Goal: Task Accomplishment & Management: Manage account settings

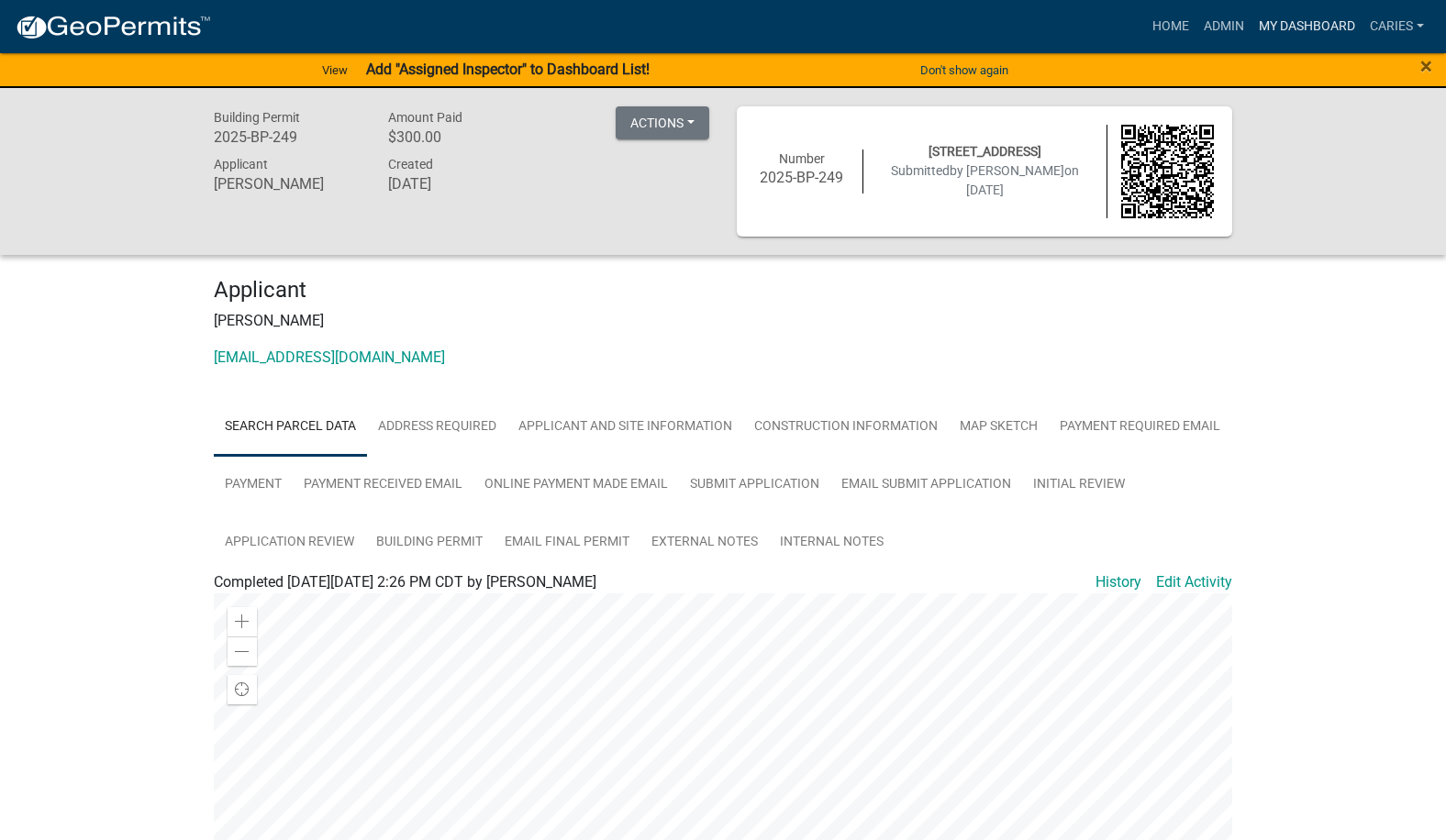
click at [1277, 26] on link "My Dashboard" at bounding box center [1307, 27] width 111 height 35
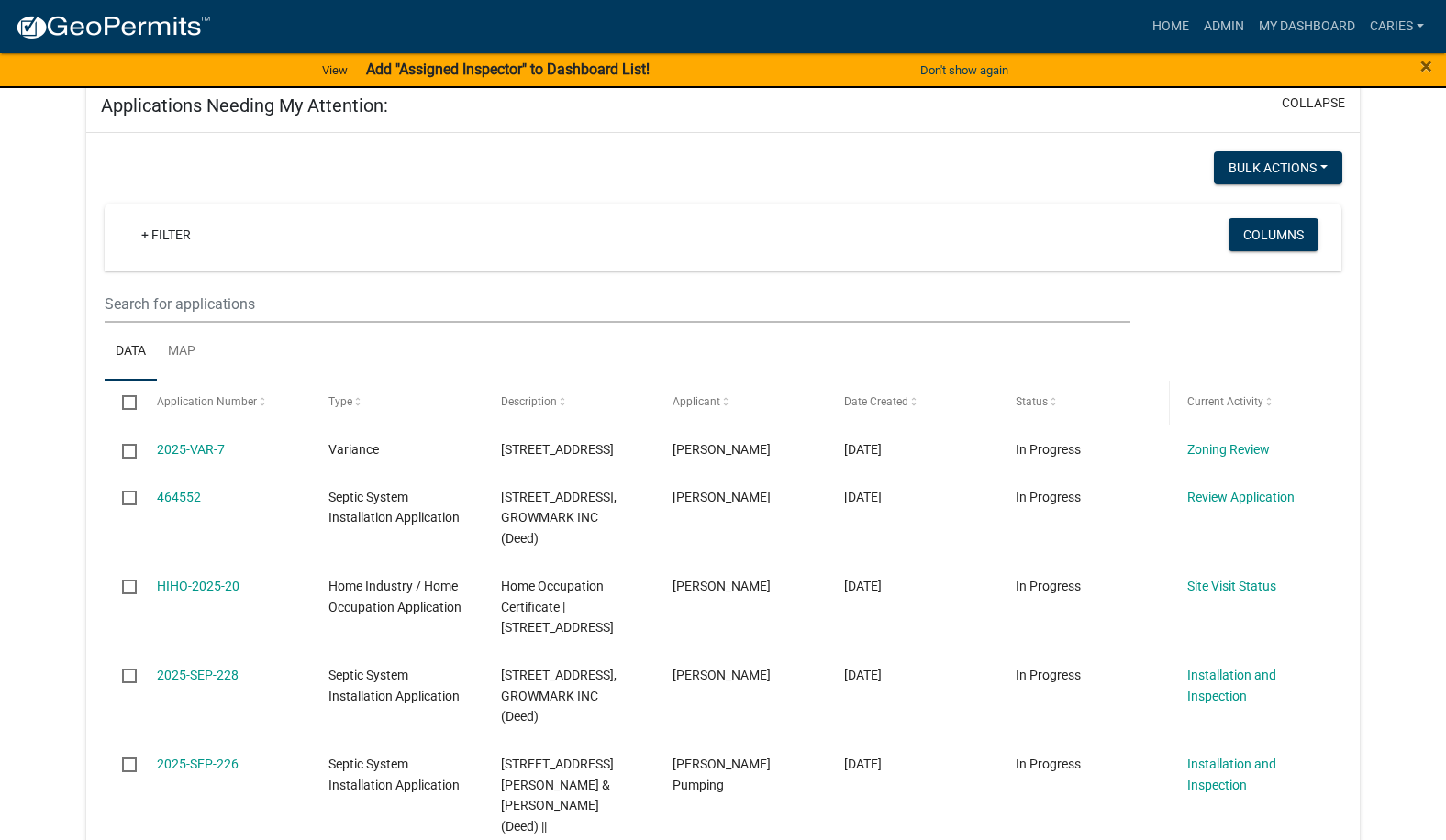
scroll to position [1284, 0]
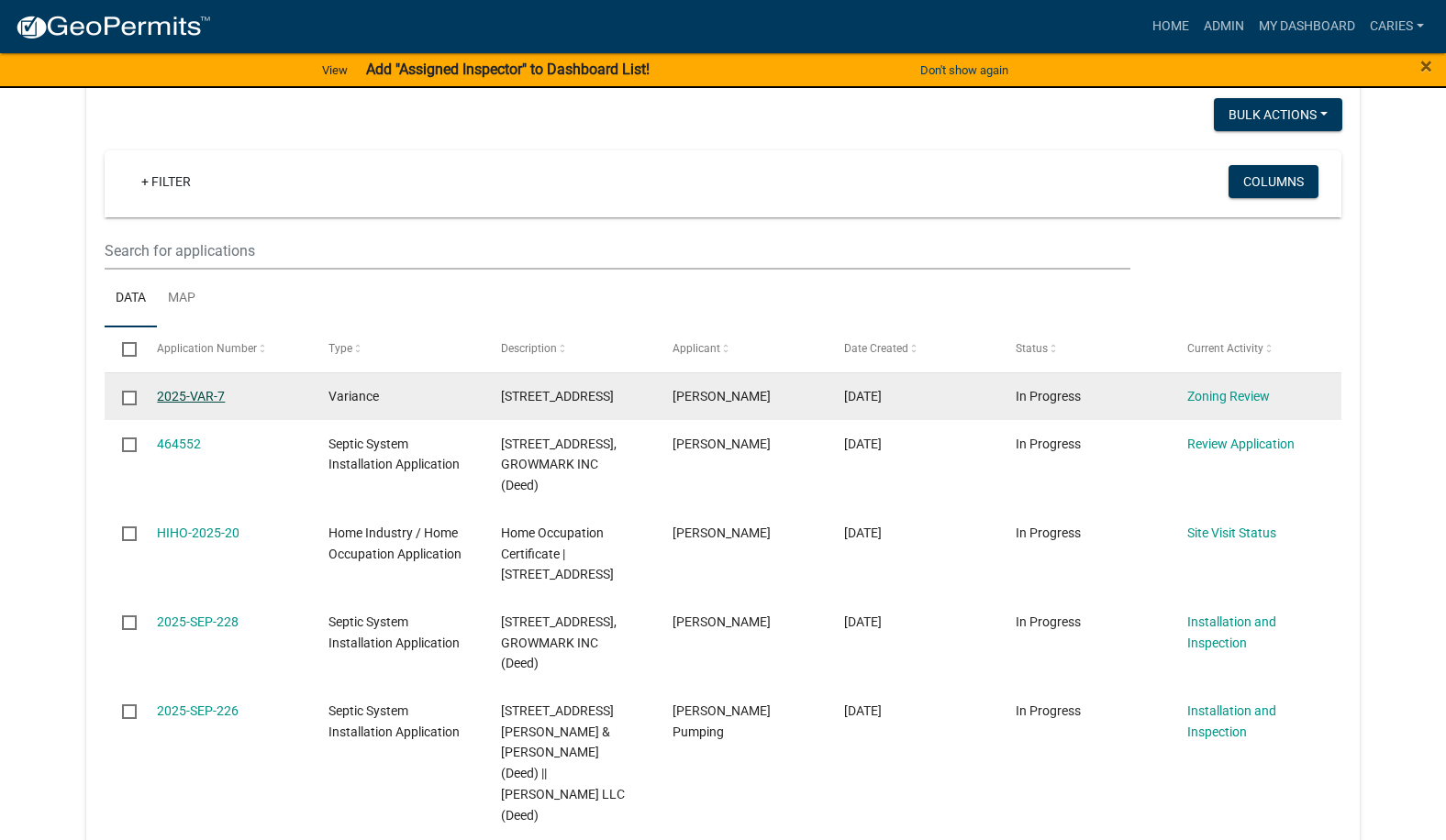
click at [184, 398] on link "2025-VAR-7" at bounding box center [190, 396] width 67 height 15
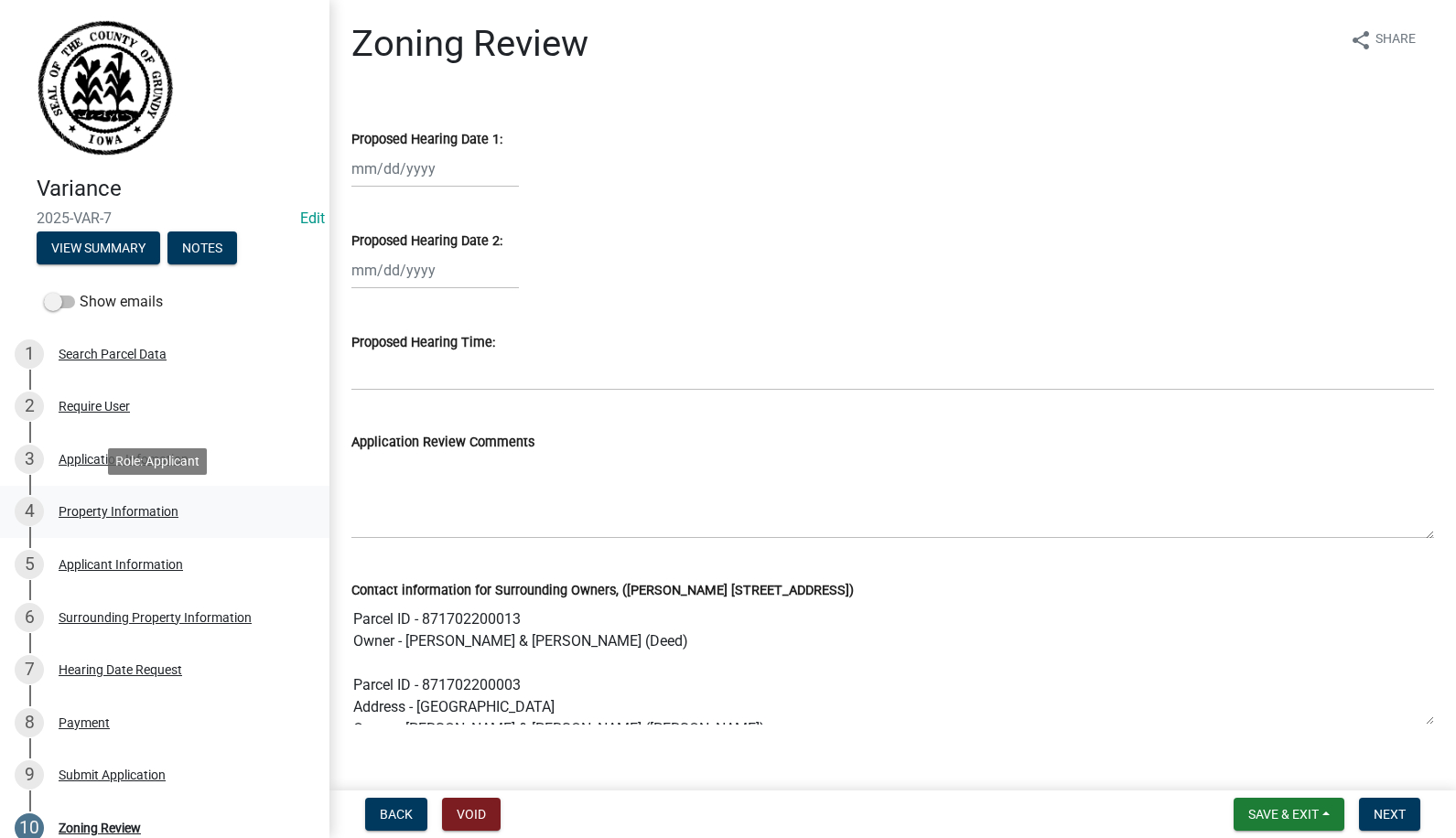
click at [83, 508] on div "Property Information" at bounding box center [119, 512] width 120 height 13
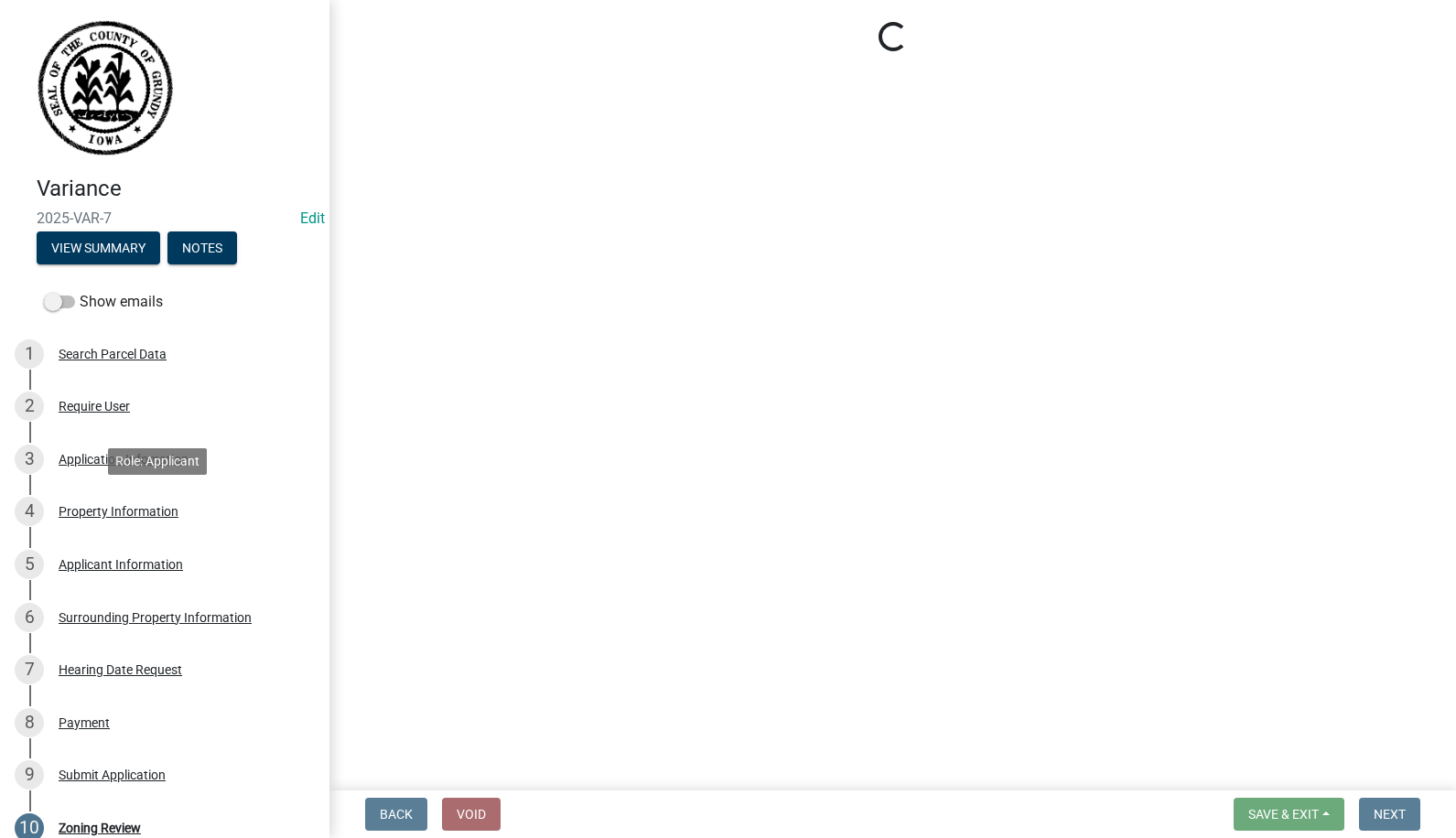
select select "721ca682-5228-4883-ba42-666d71e09737"
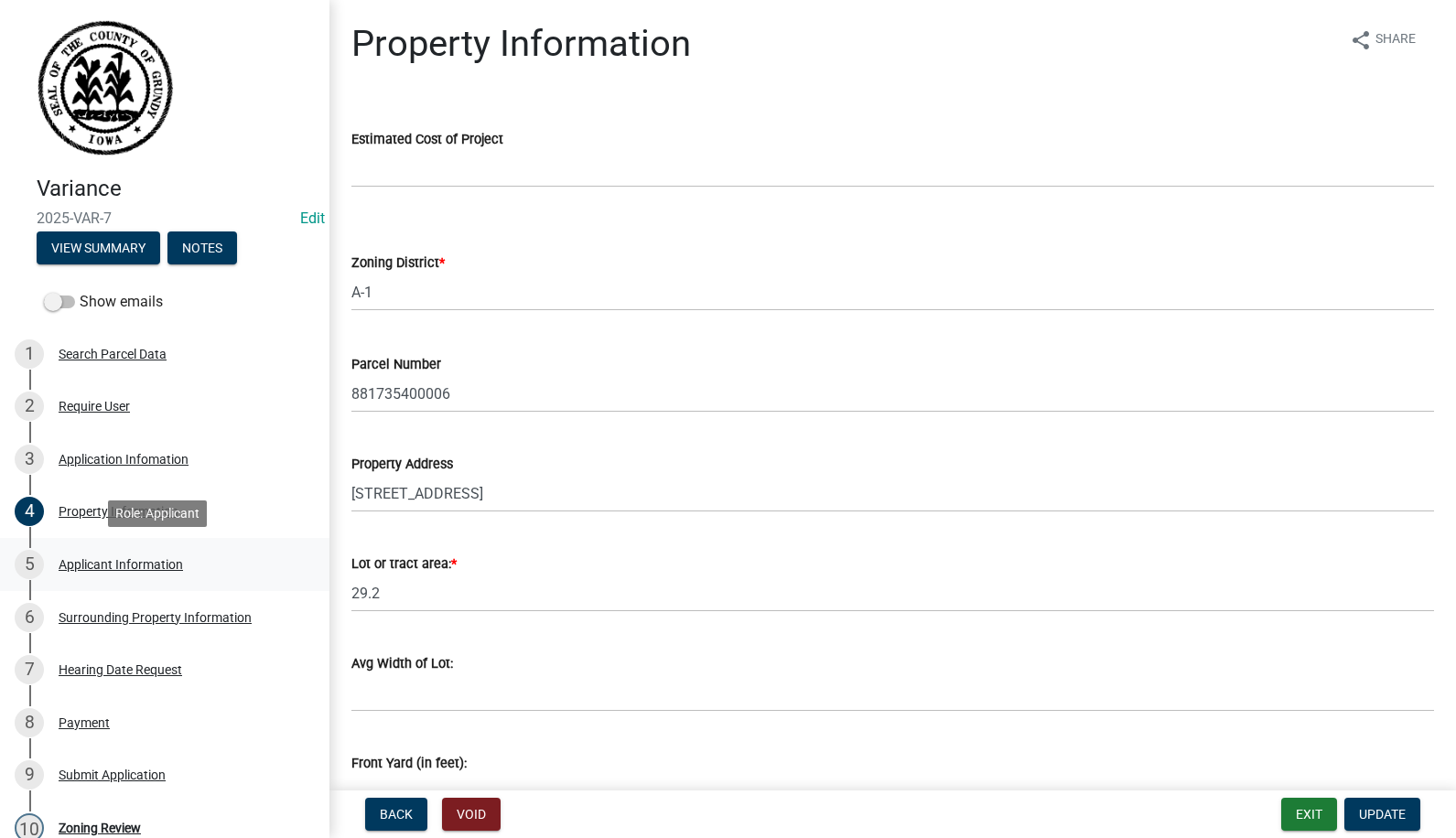
click at [109, 563] on div "Applicant Information" at bounding box center [121, 565] width 124 height 13
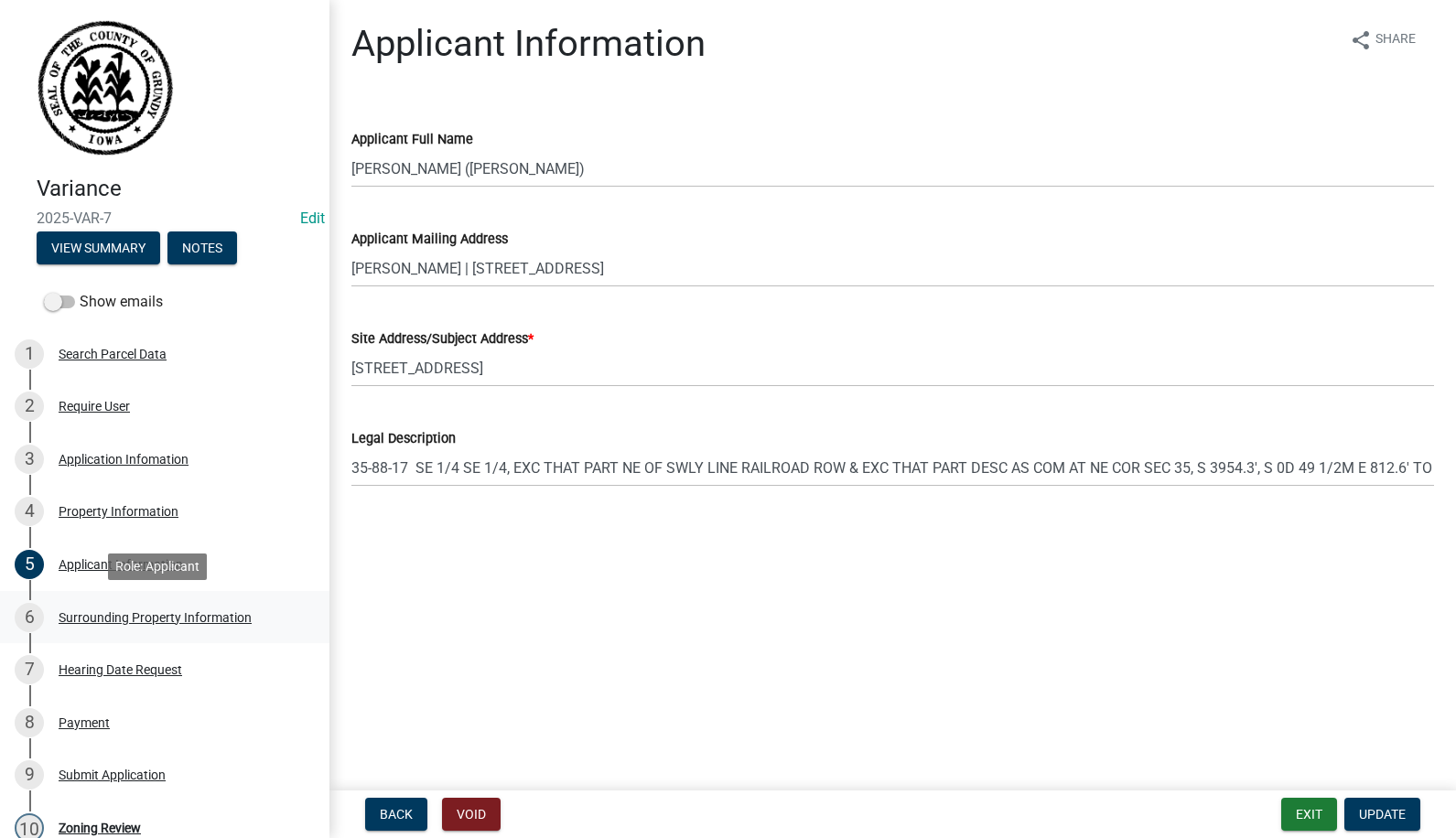
click at [101, 618] on div "Surrounding Property Information" at bounding box center [155, 618] width 193 height 13
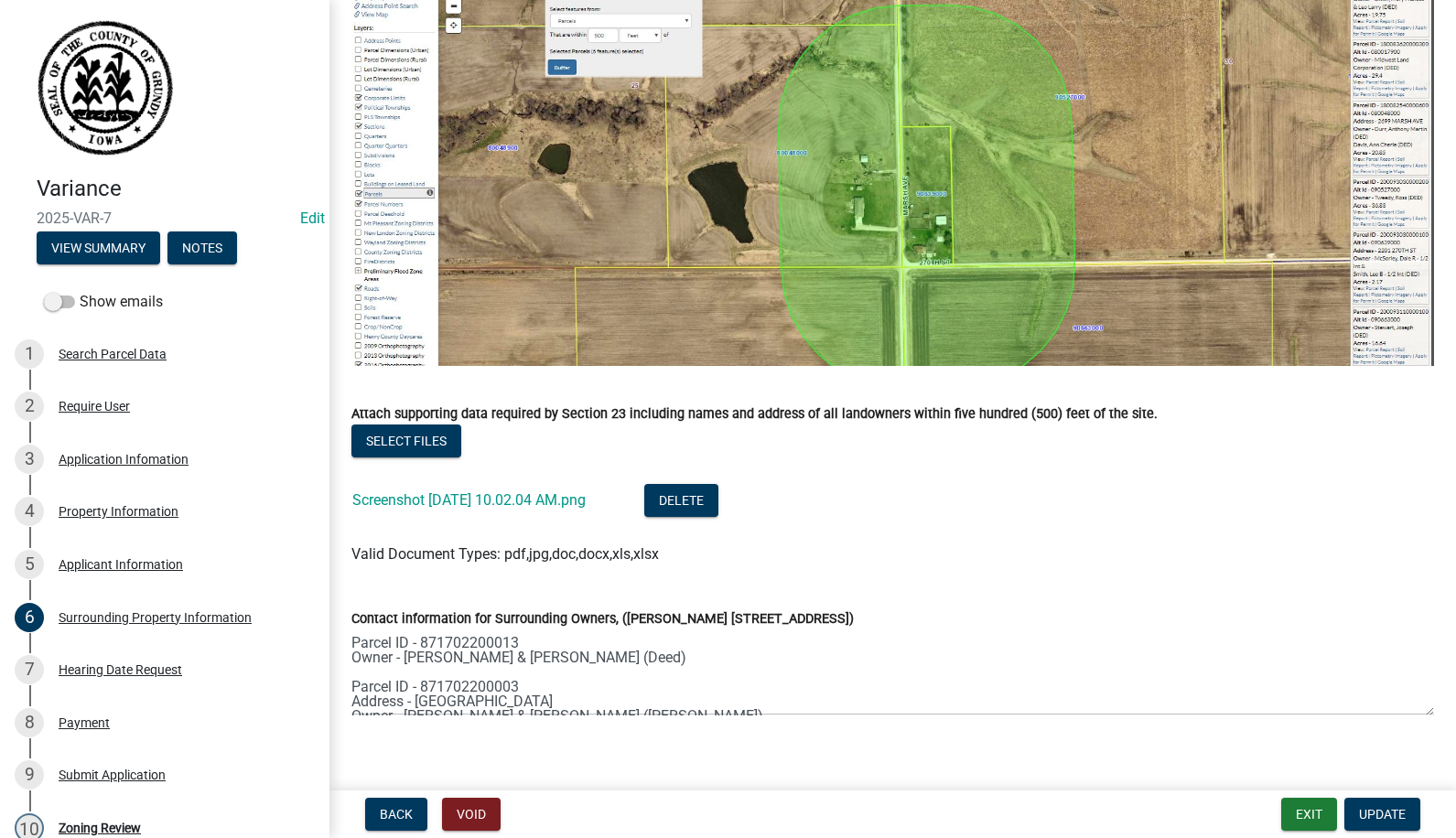
scroll to position [379, 0]
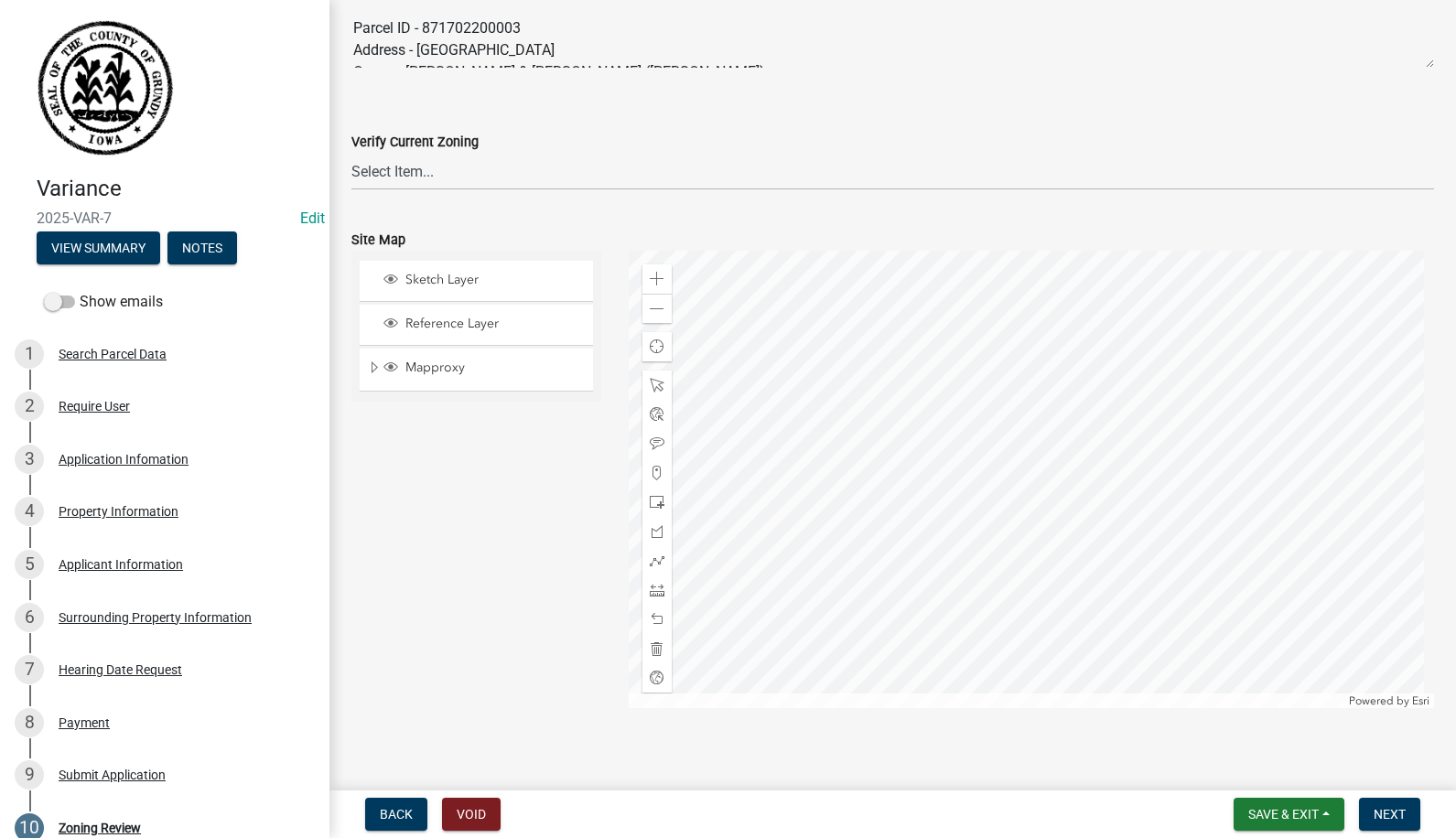
scroll to position [670, 0]
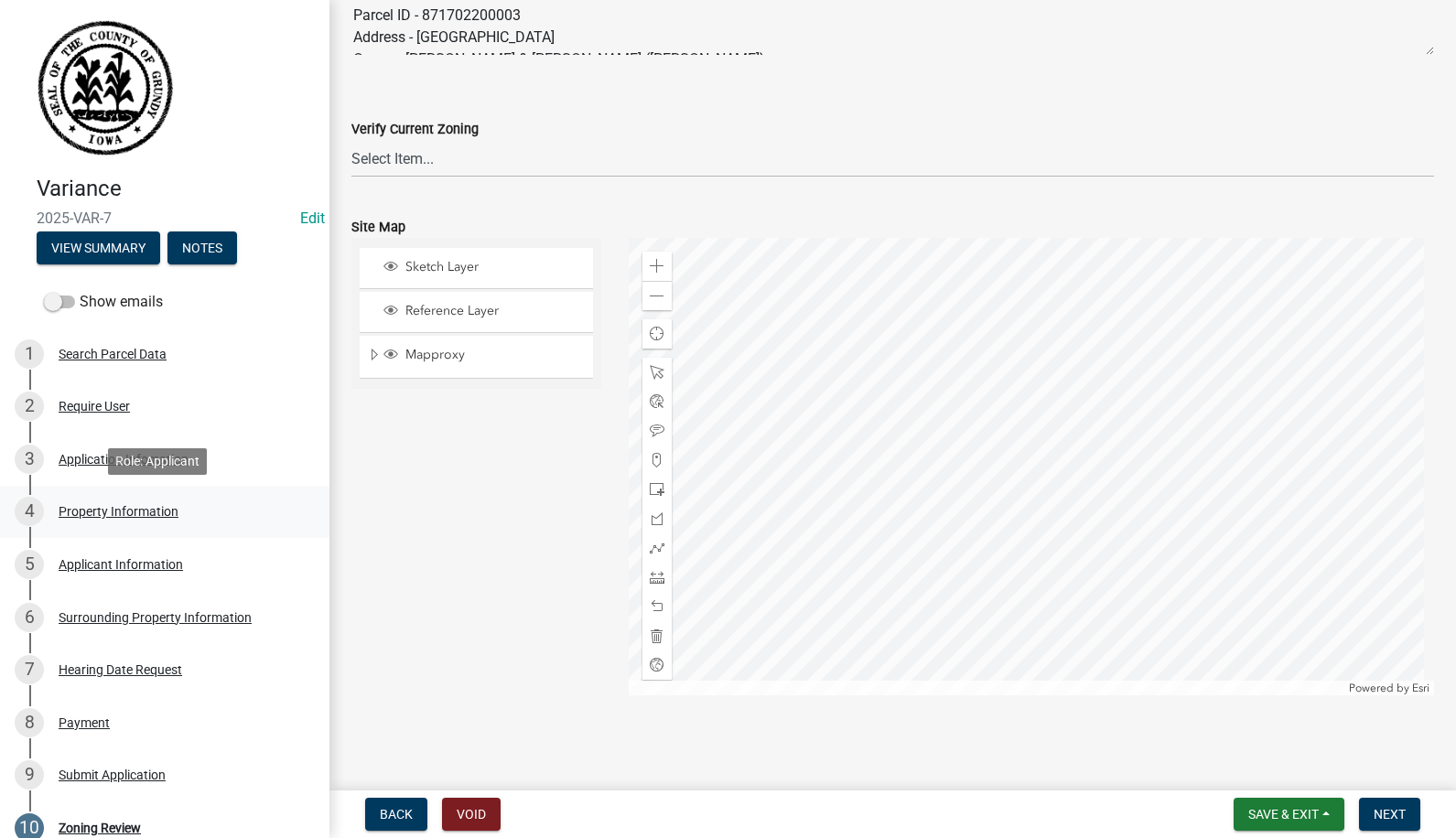
click at [79, 510] on div "Property Information" at bounding box center [119, 512] width 120 height 13
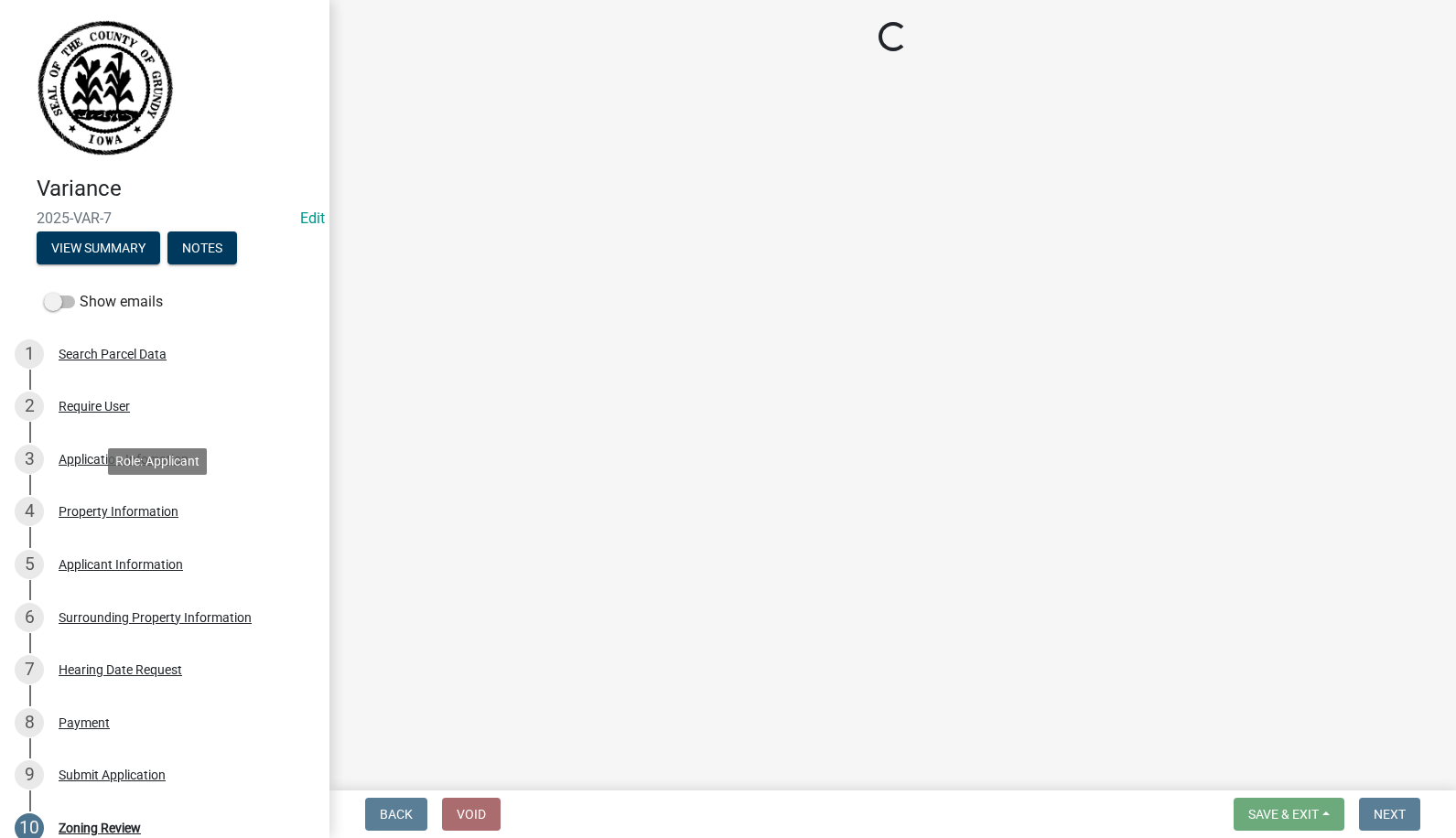
select select "721ca682-5228-4883-ba42-666d71e09737"
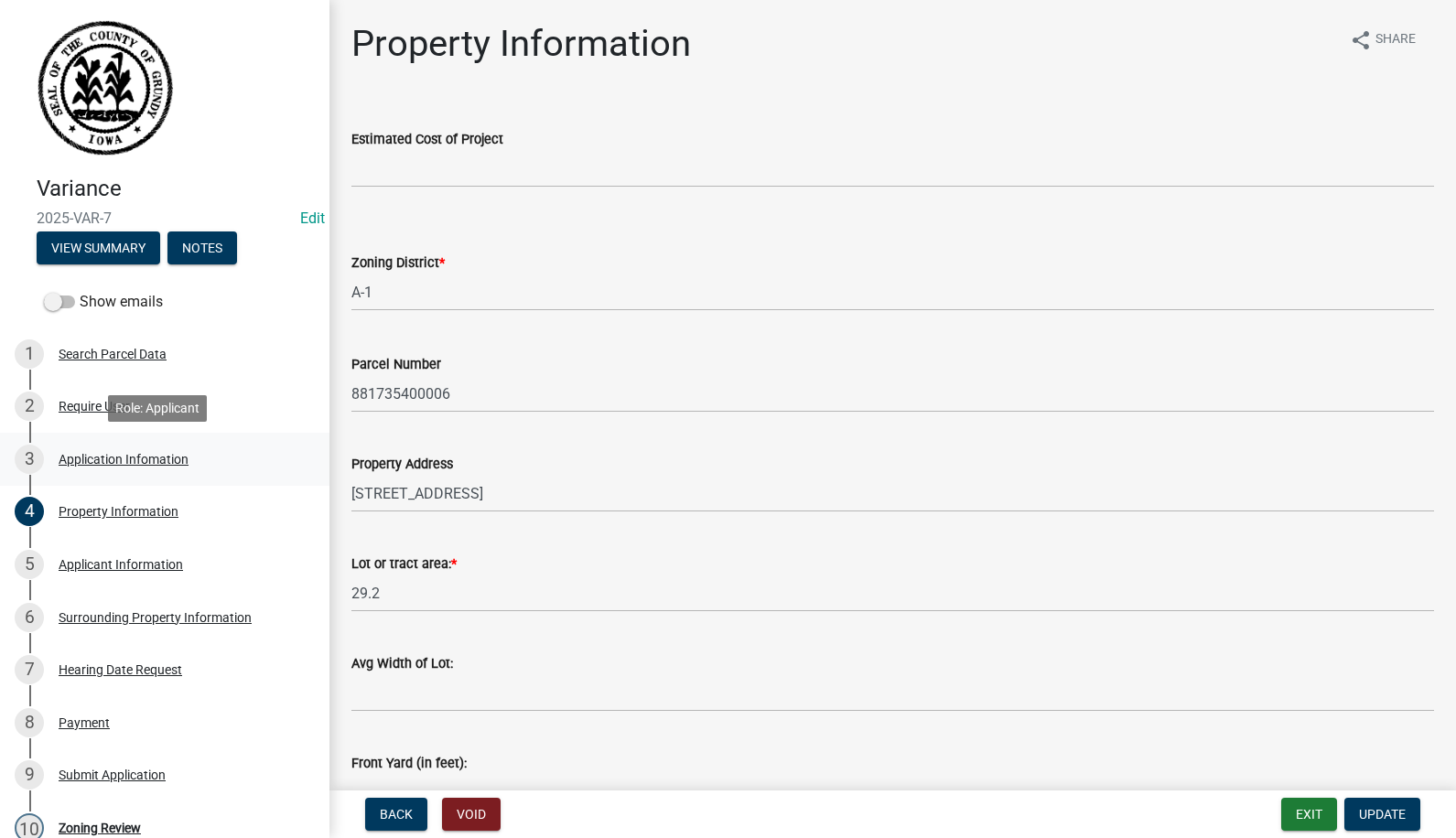
click at [153, 458] on div "Application Infomation" at bounding box center [124, 459] width 130 height 13
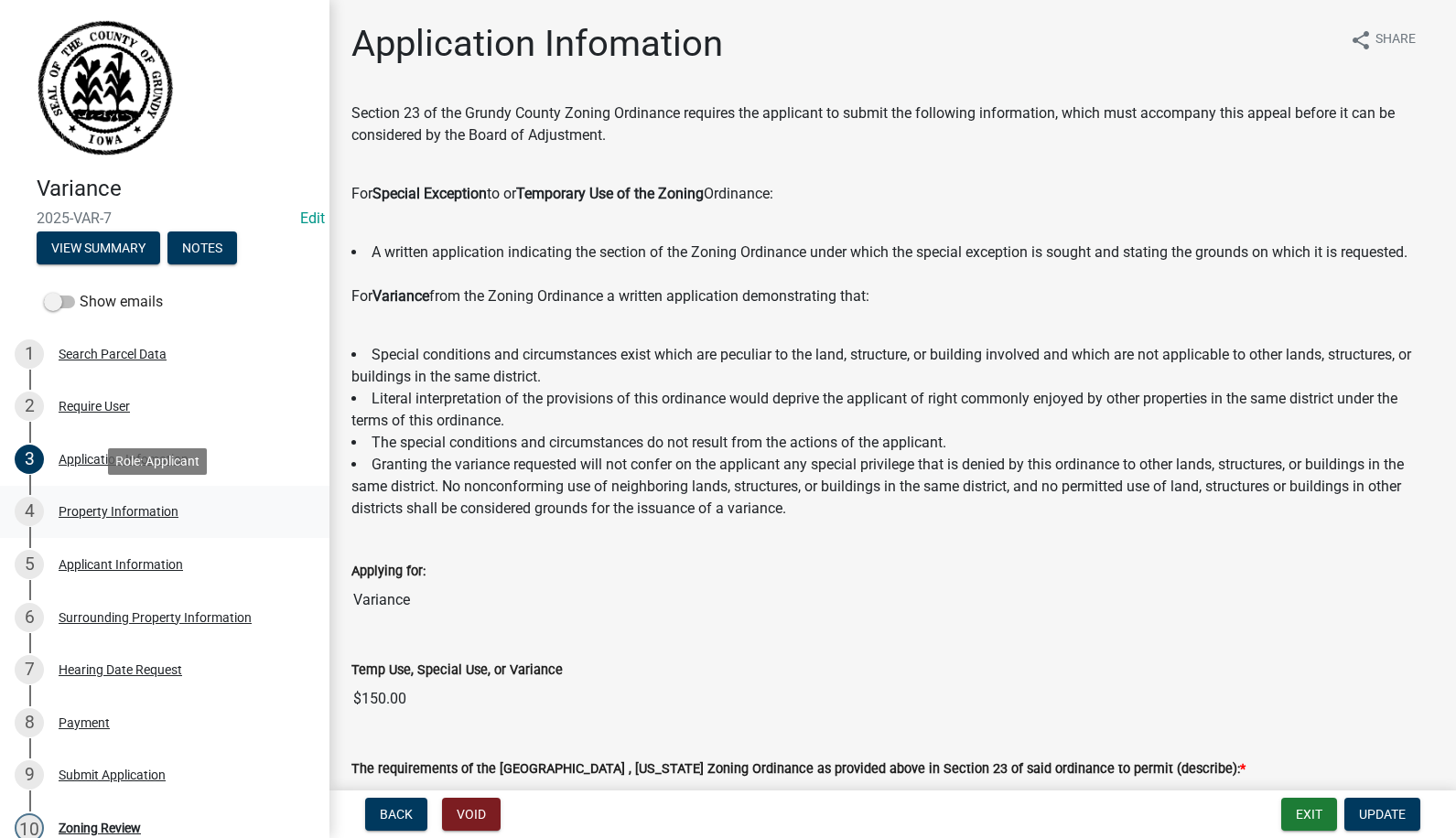
click at [123, 506] on div "Property Information" at bounding box center [119, 512] width 120 height 13
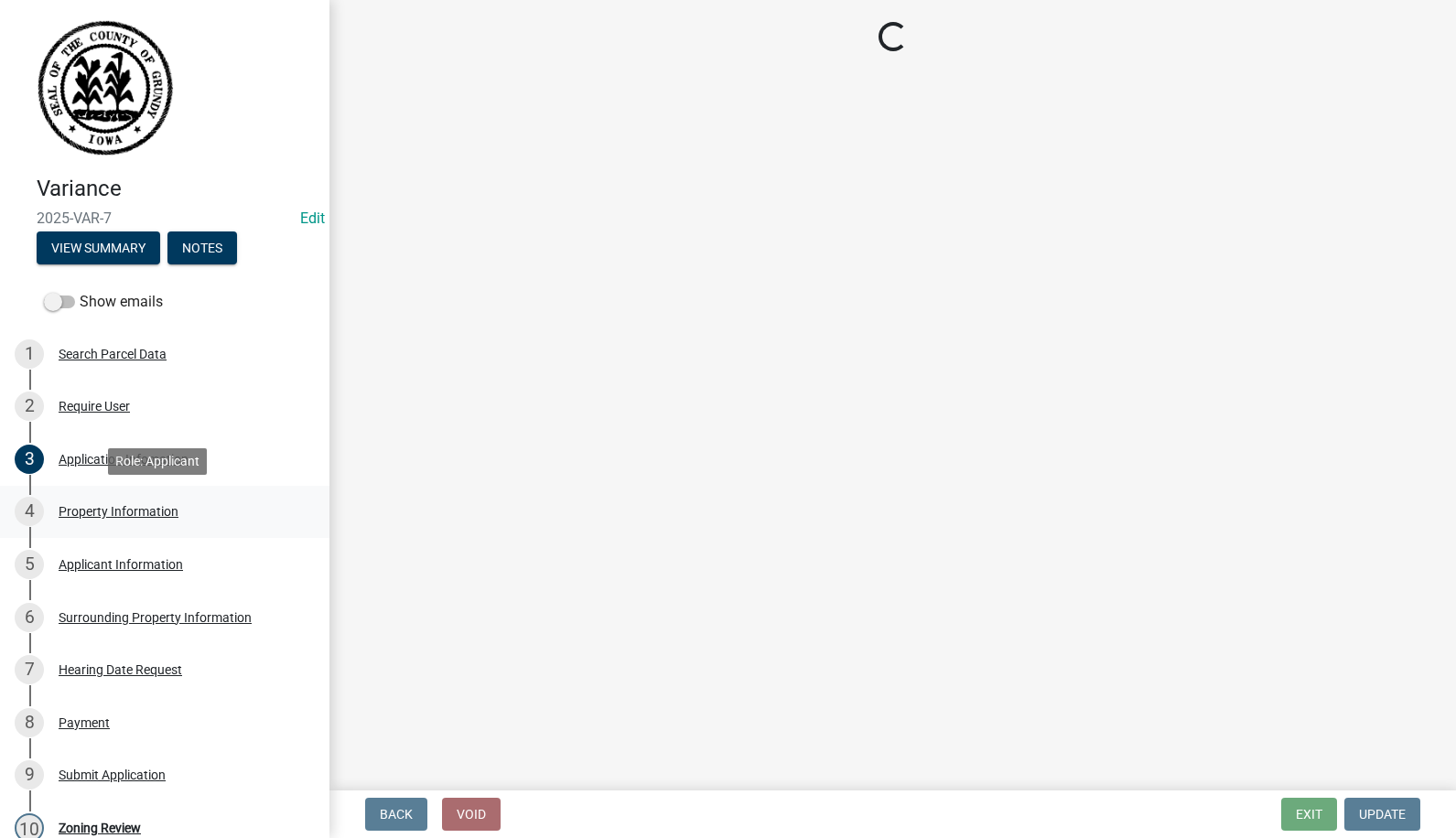
select select "721ca682-5228-4883-ba42-666d71e09737"
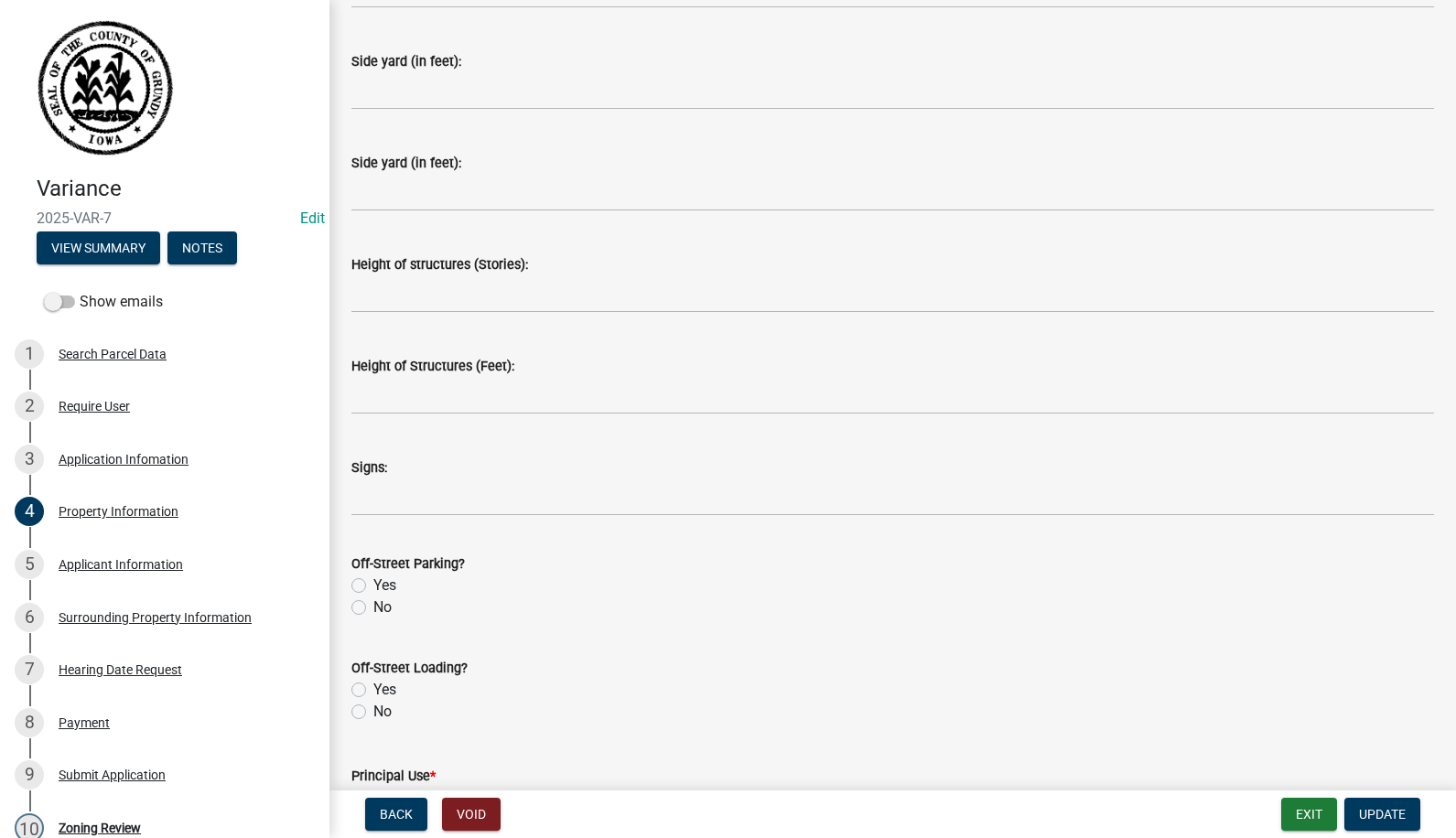
scroll to position [1098, 0]
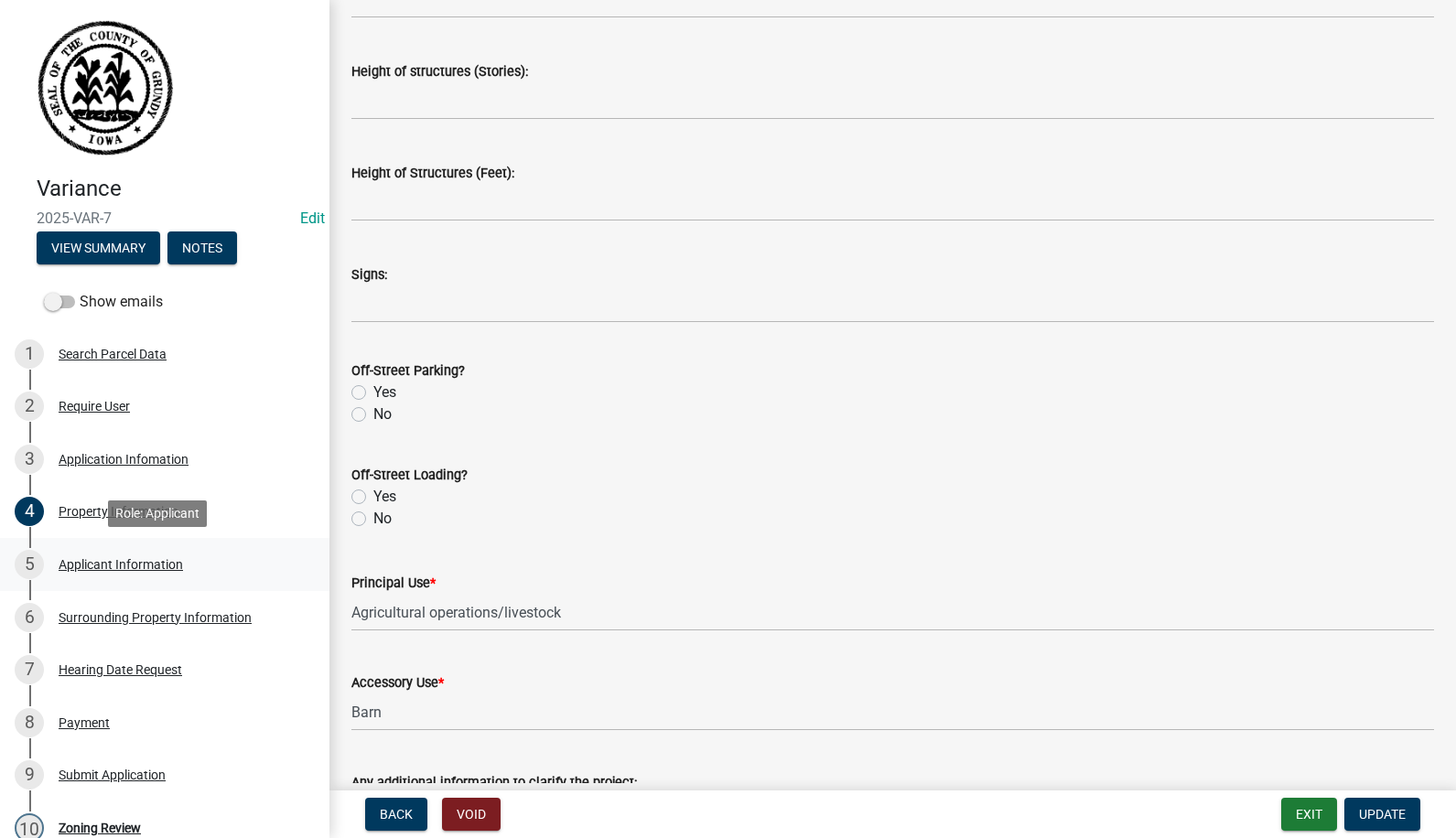
click at [122, 559] on div "Applicant Information" at bounding box center [121, 565] width 124 height 13
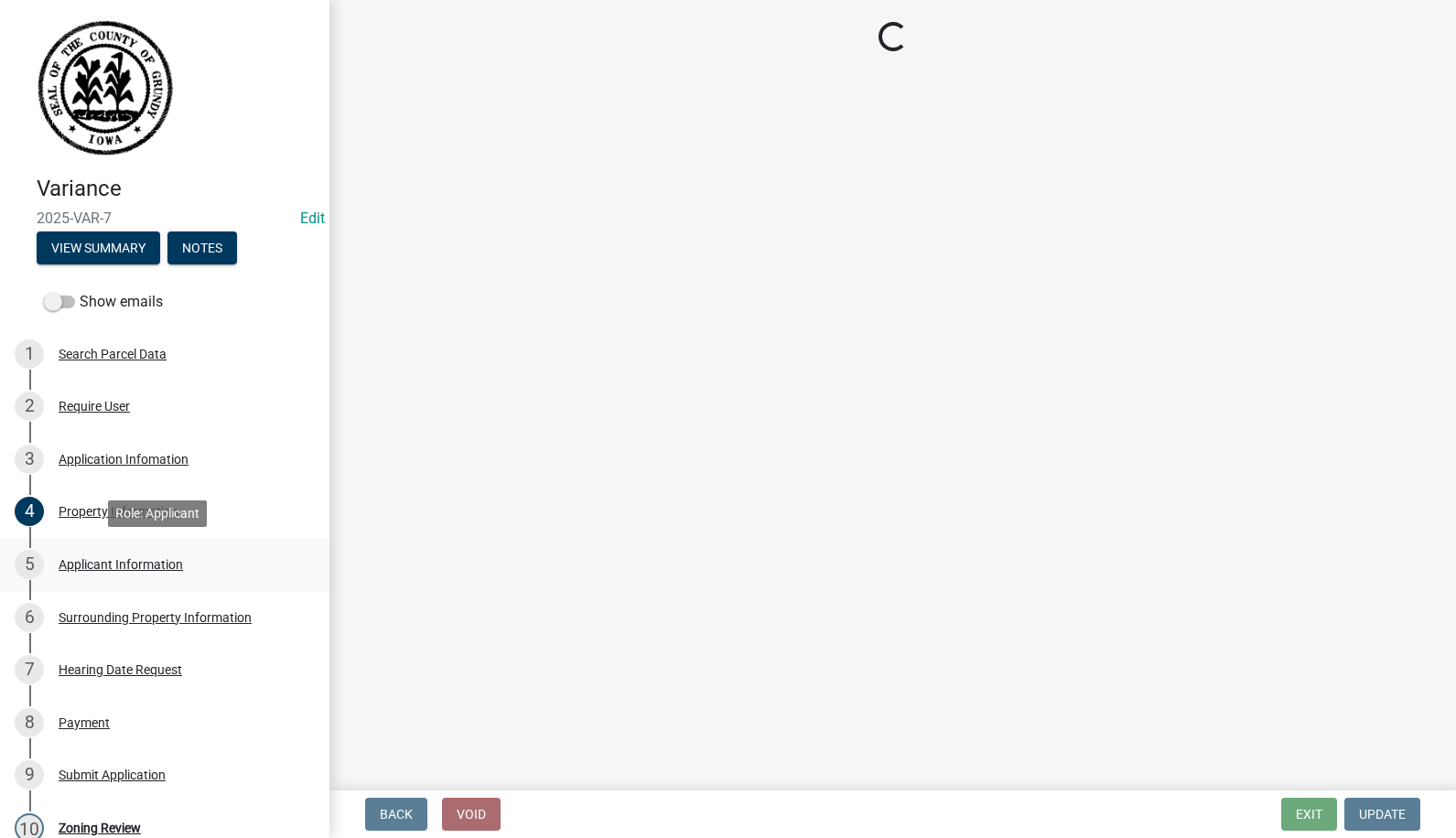
scroll to position [0, 0]
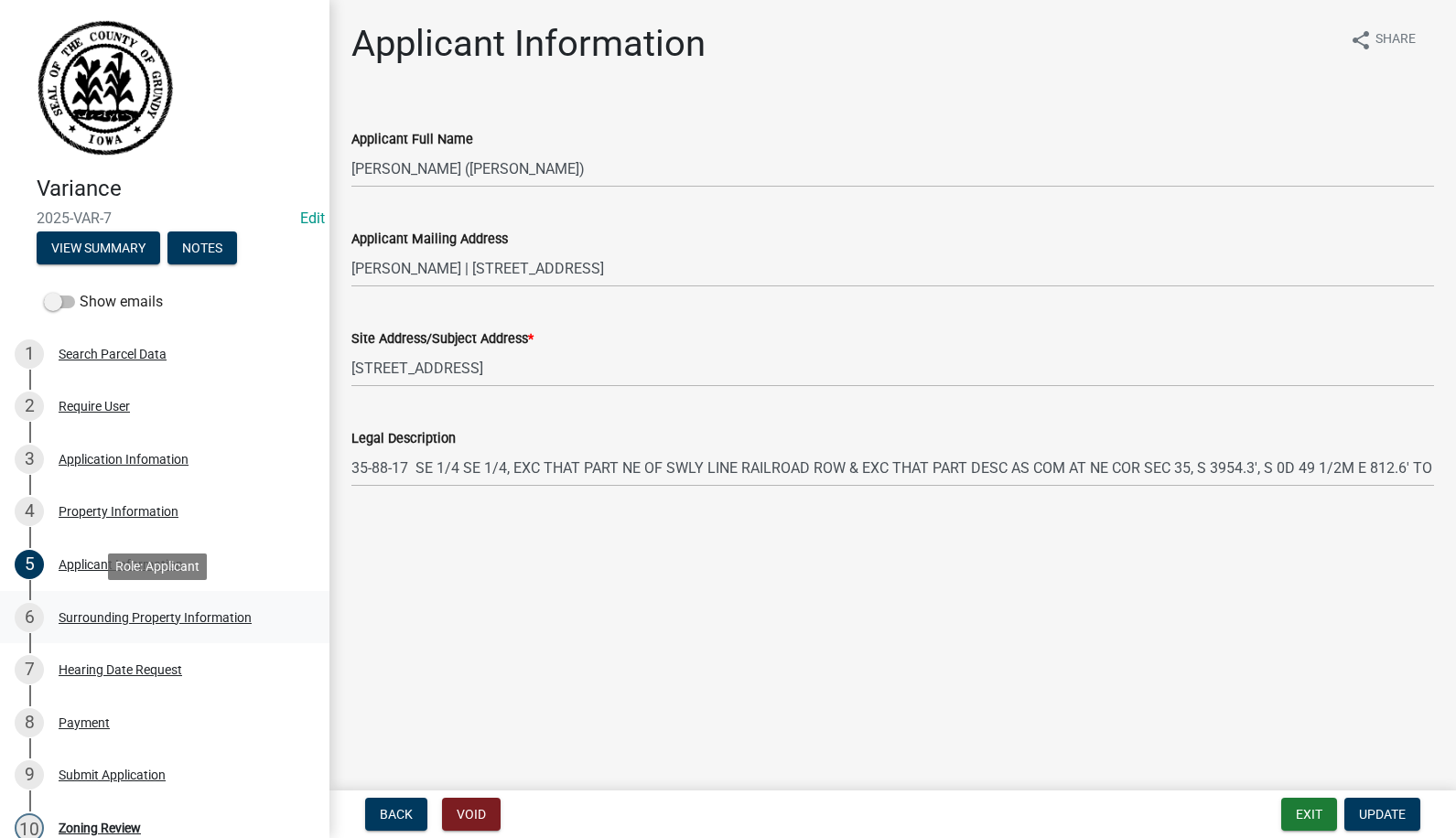
click at [93, 620] on div "Surrounding Property Information" at bounding box center [155, 618] width 193 height 13
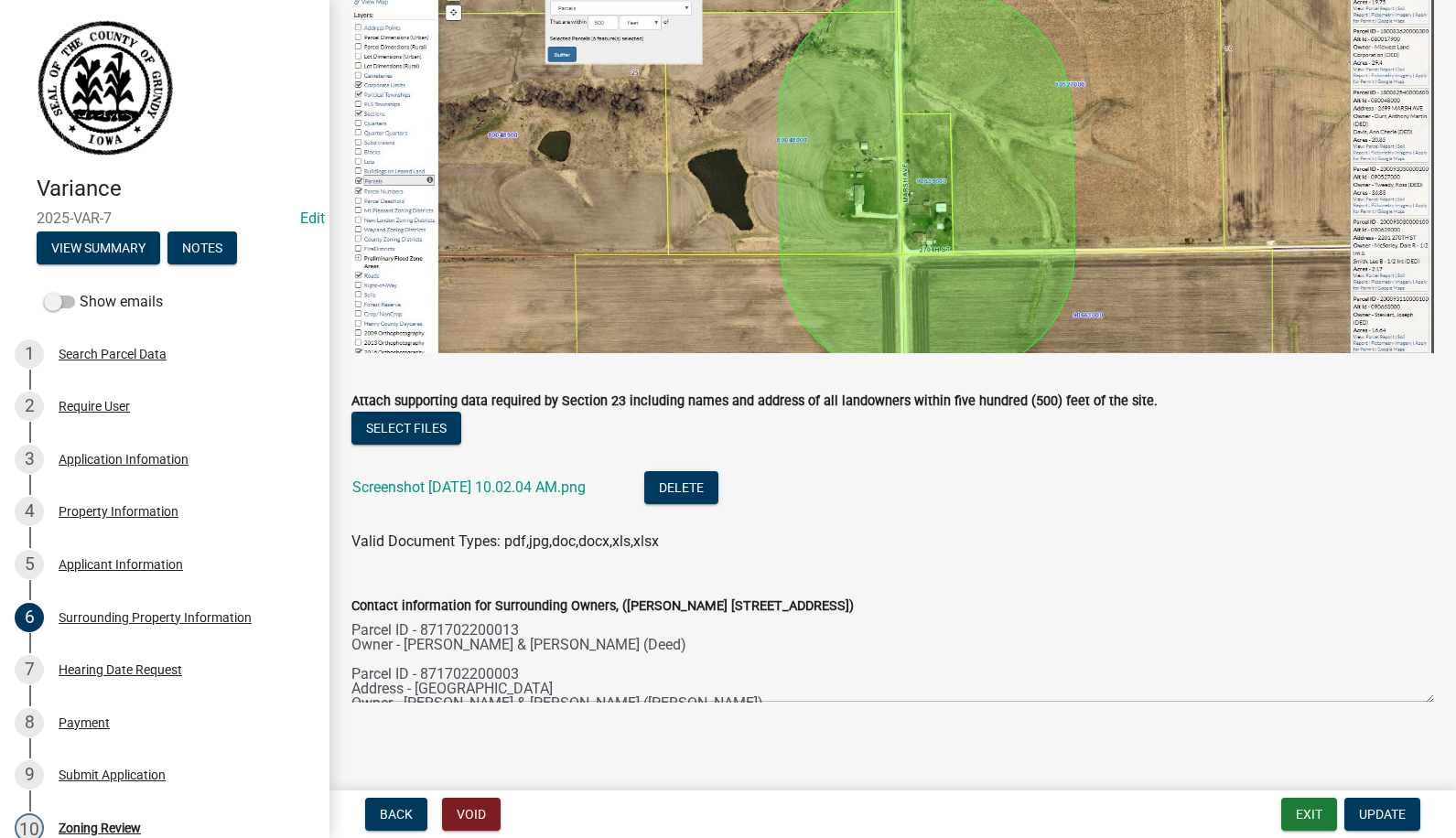
drag, startPoint x: 672, startPoint y: 808, endPoint x: 681, endPoint y: 796, distance: 15.0
click at [672, 808] on div "Back Void Exit Update" at bounding box center [893, 815] width 1097 height 33
click at [1298, 810] on button "Exit" at bounding box center [1309, 815] width 56 height 33
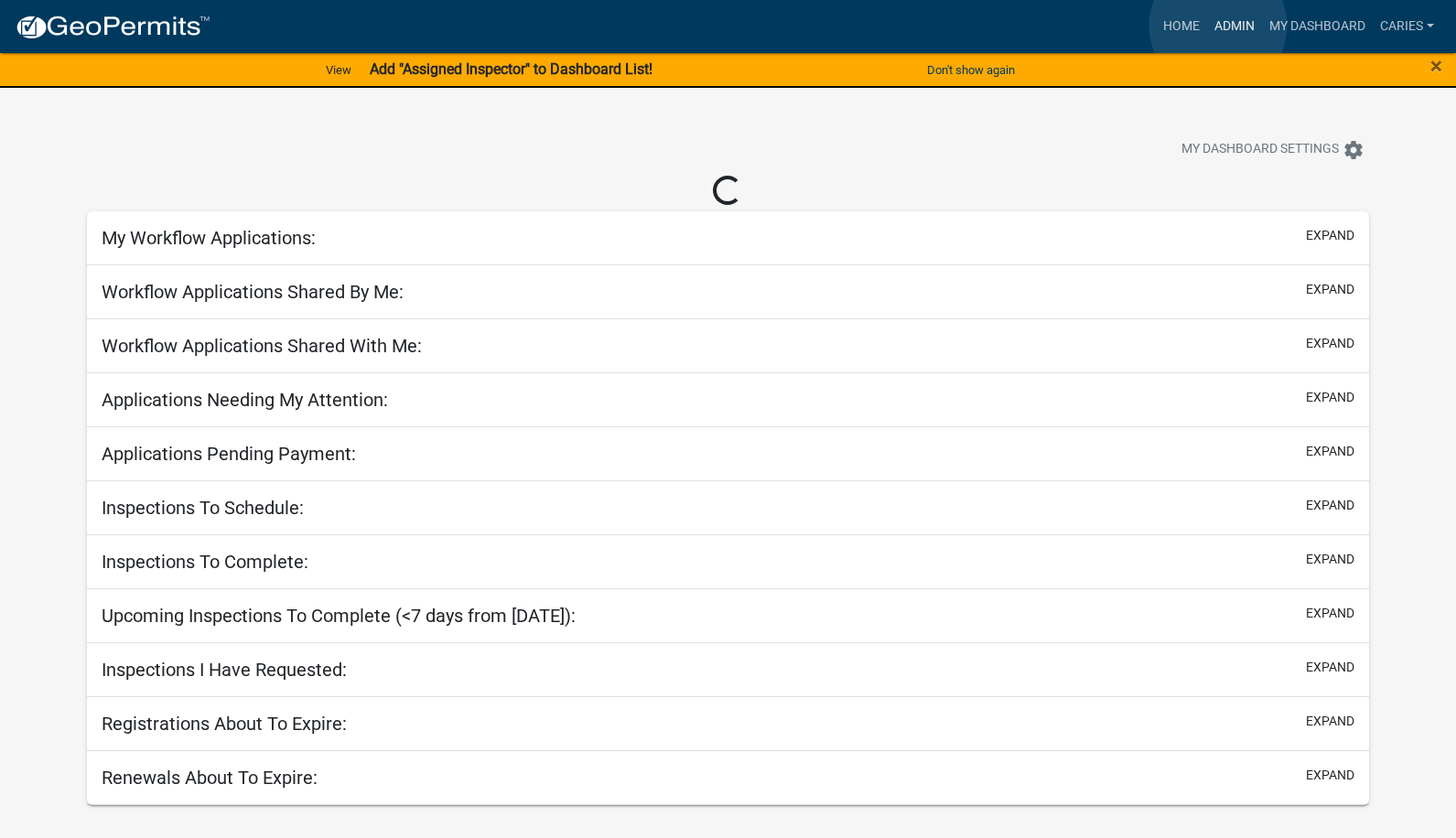
click at [1218, 24] on link "Admin" at bounding box center [1235, 27] width 55 height 35
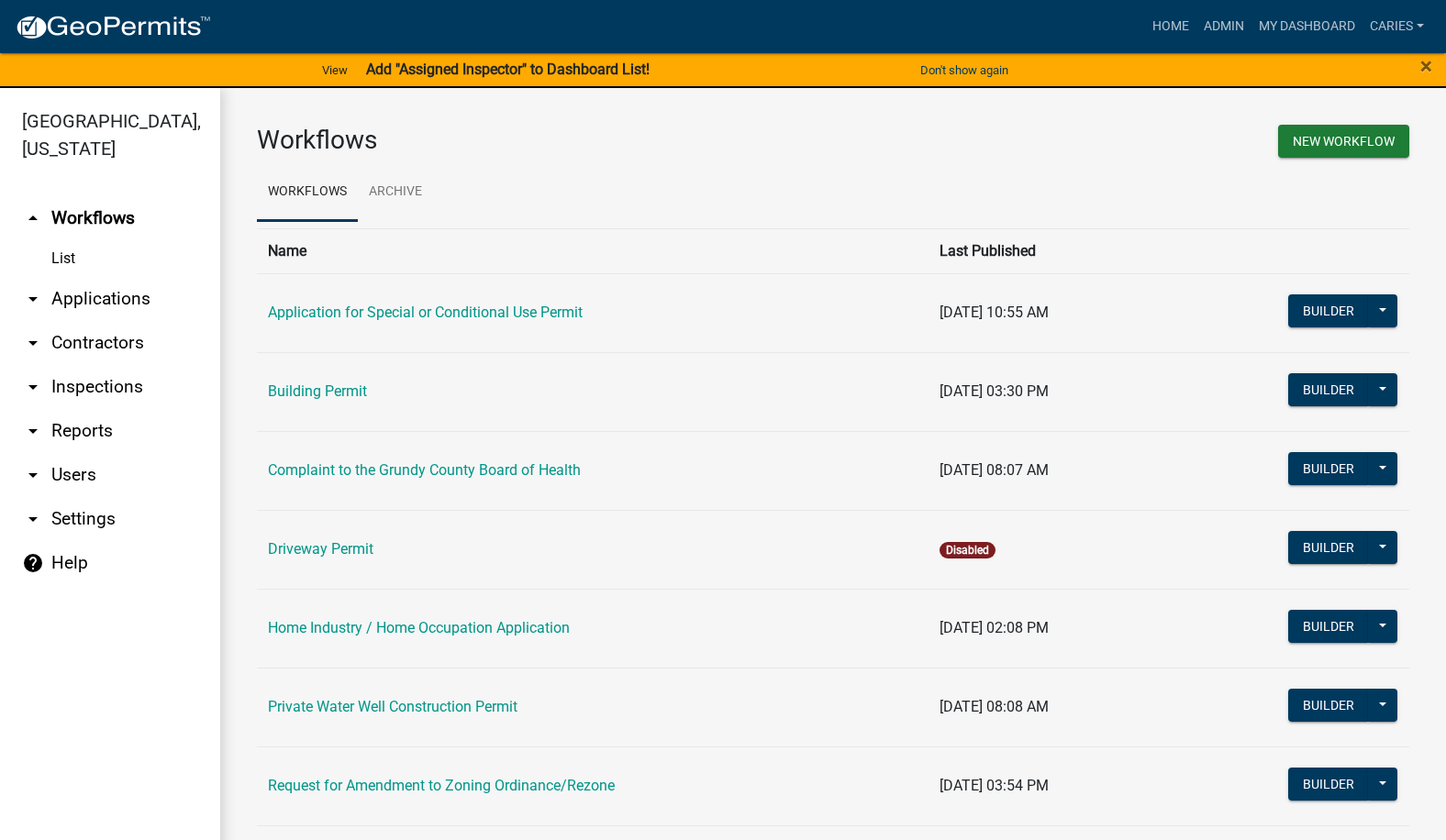
click at [103, 277] on link "arrow_drop_down Applications" at bounding box center [110, 299] width 220 height 44
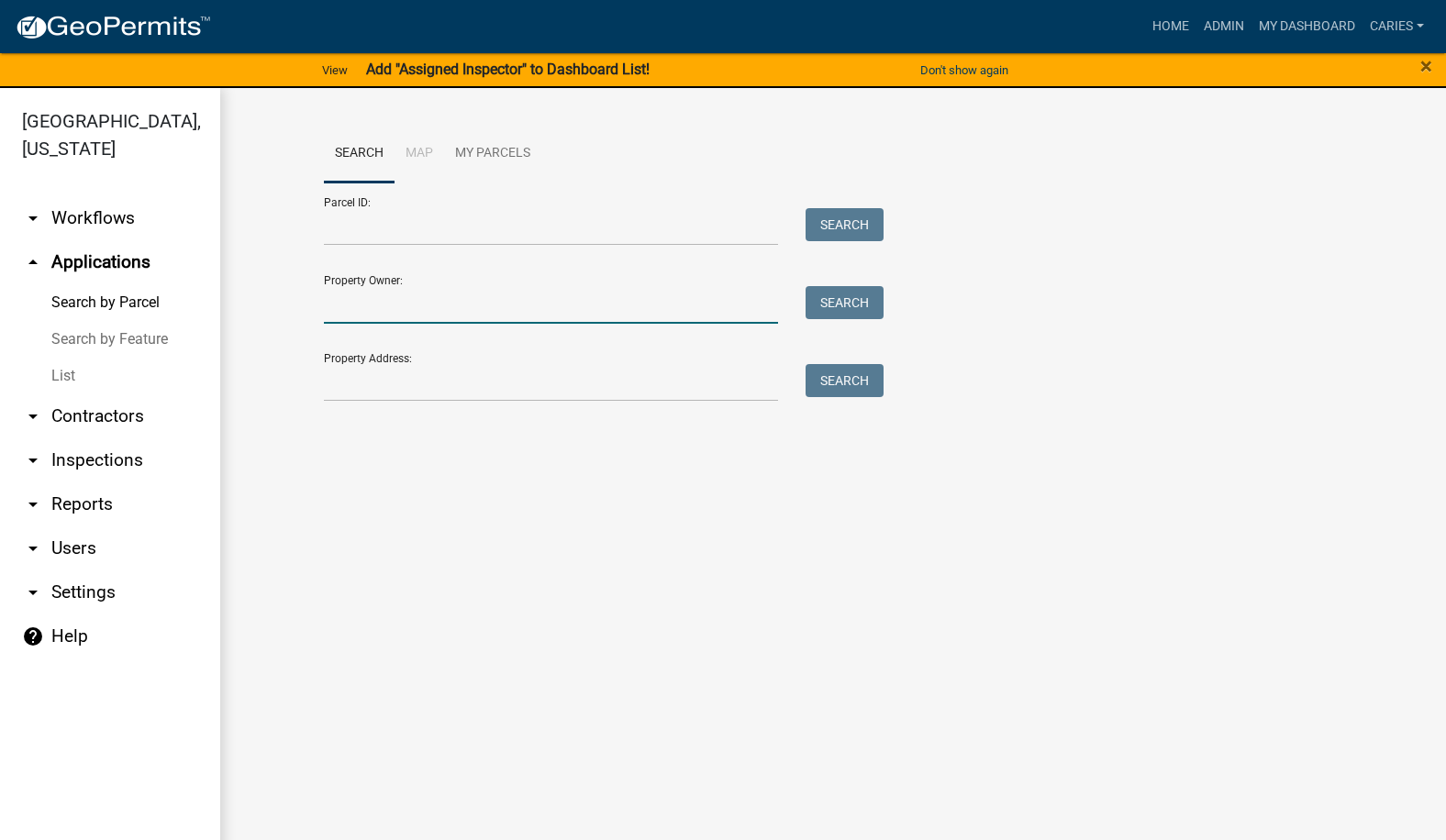
click at [355, 299] on input "Property Owner:" at bounding box center [550, 305] width 454 height 38
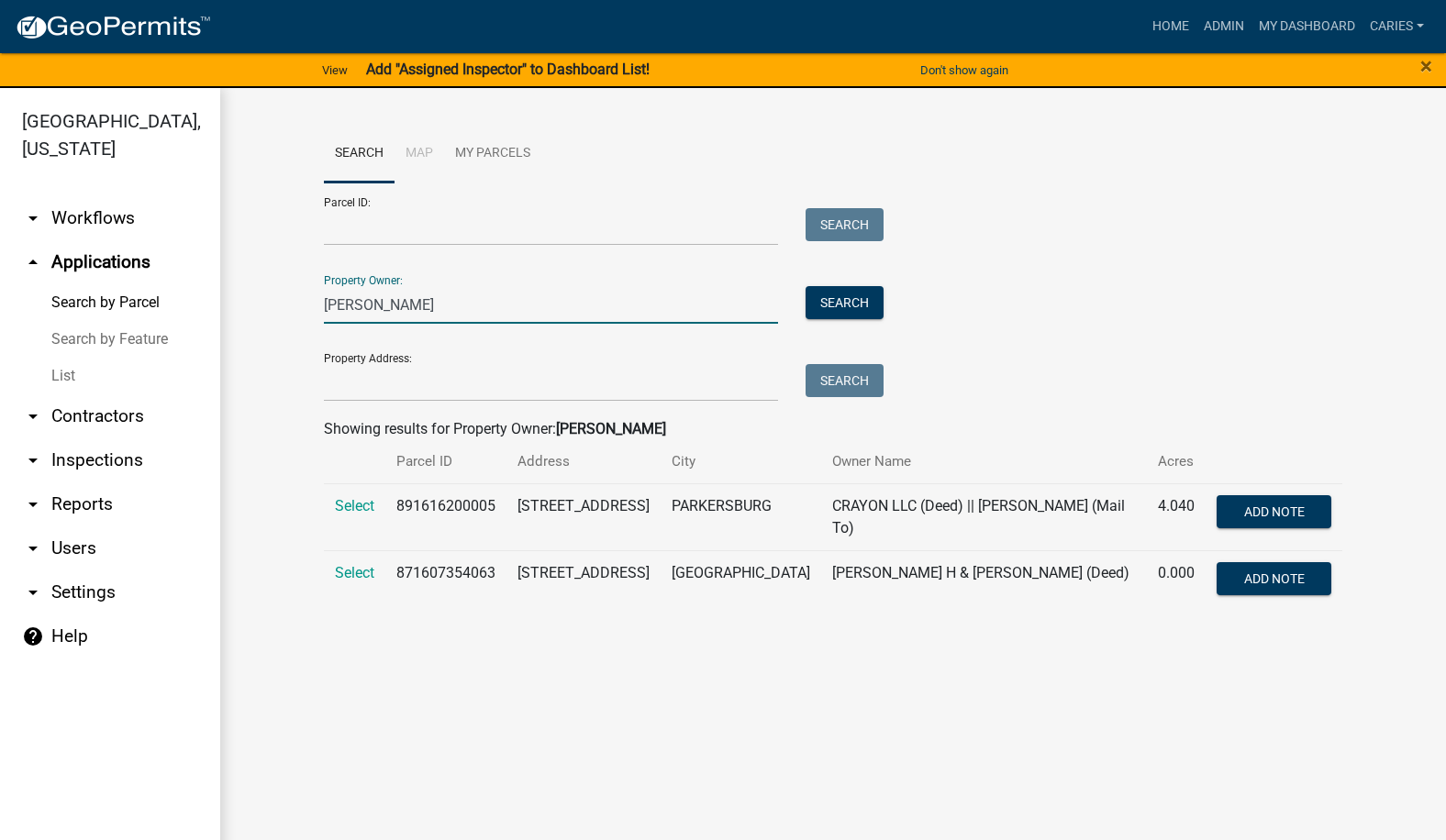
drag, startPoint x: 384, startPoint y: 307, endPoint x: 267, endPoint y: 305, distance: 117.0
click at [267, 305] on wm-workflow-application-search-view "Search Map My Parcels Parcel ID: Search Property Owner: [PERSON_NAME] Search Pr…" at bounding box center [833, 375] width 1153 height 501
click at [864, 298] on button "Search" at bounding box center [845, 303] width 78 height 33
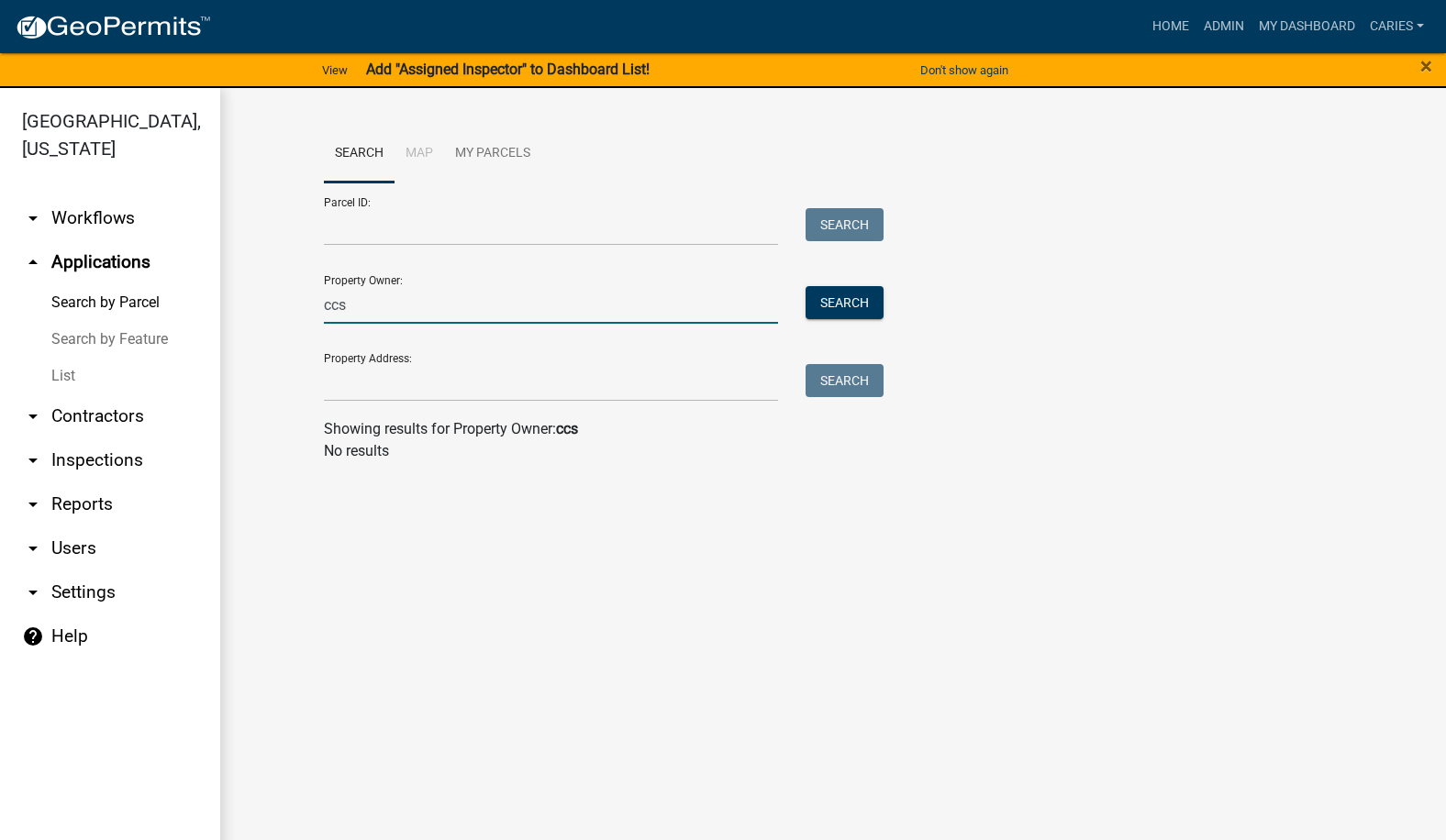
click at [443, 310] on input "ccs" at bounding box center [550, 305] width 454 height 38
type input "c"
click at [118, 321] on link "Search by Feature" at bounding box center [110, 339] width 220 height 37
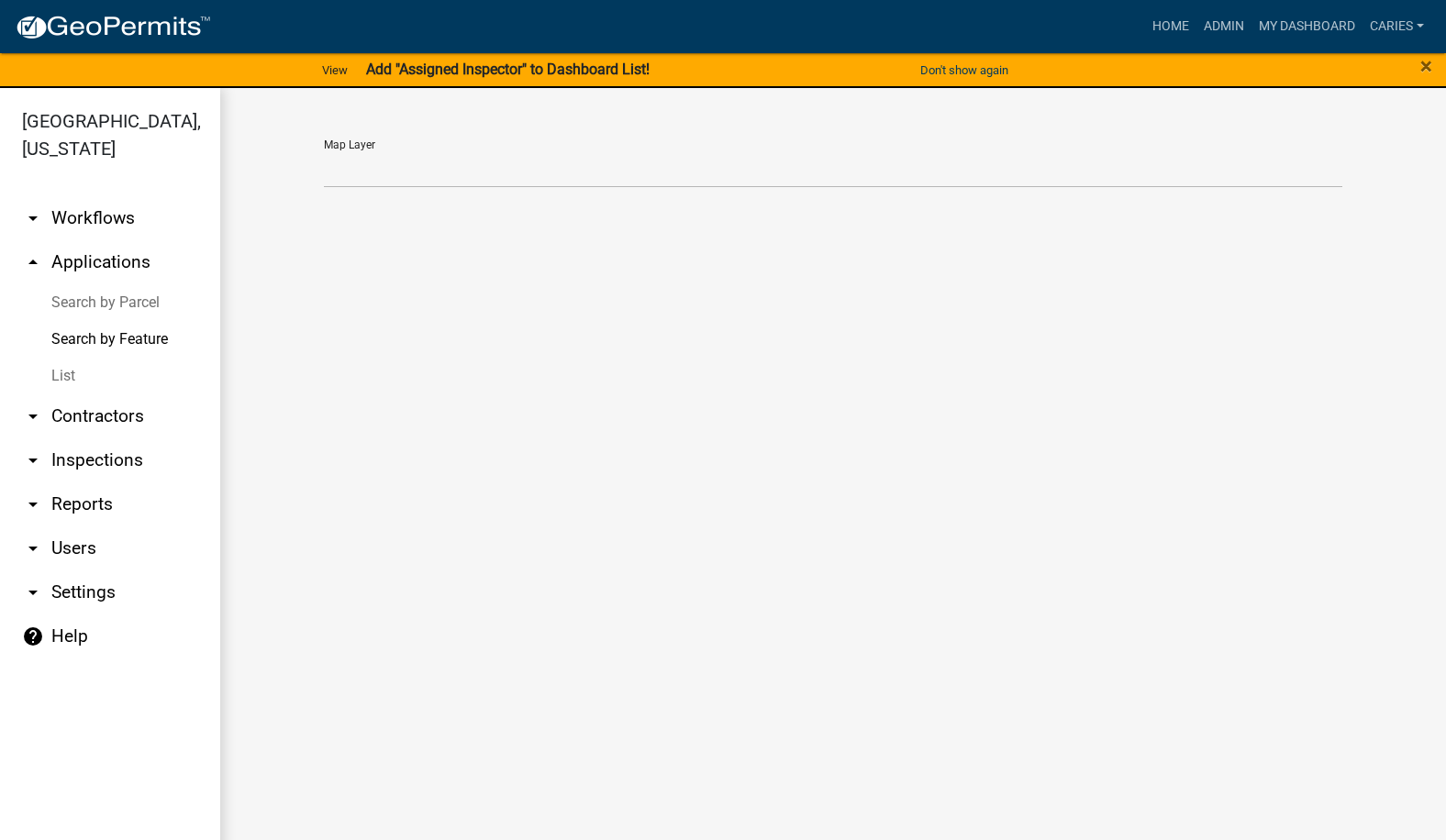
click at [108, 285] on link "Search by Parcel" at bounding box center [110, 303] width 220 height 37
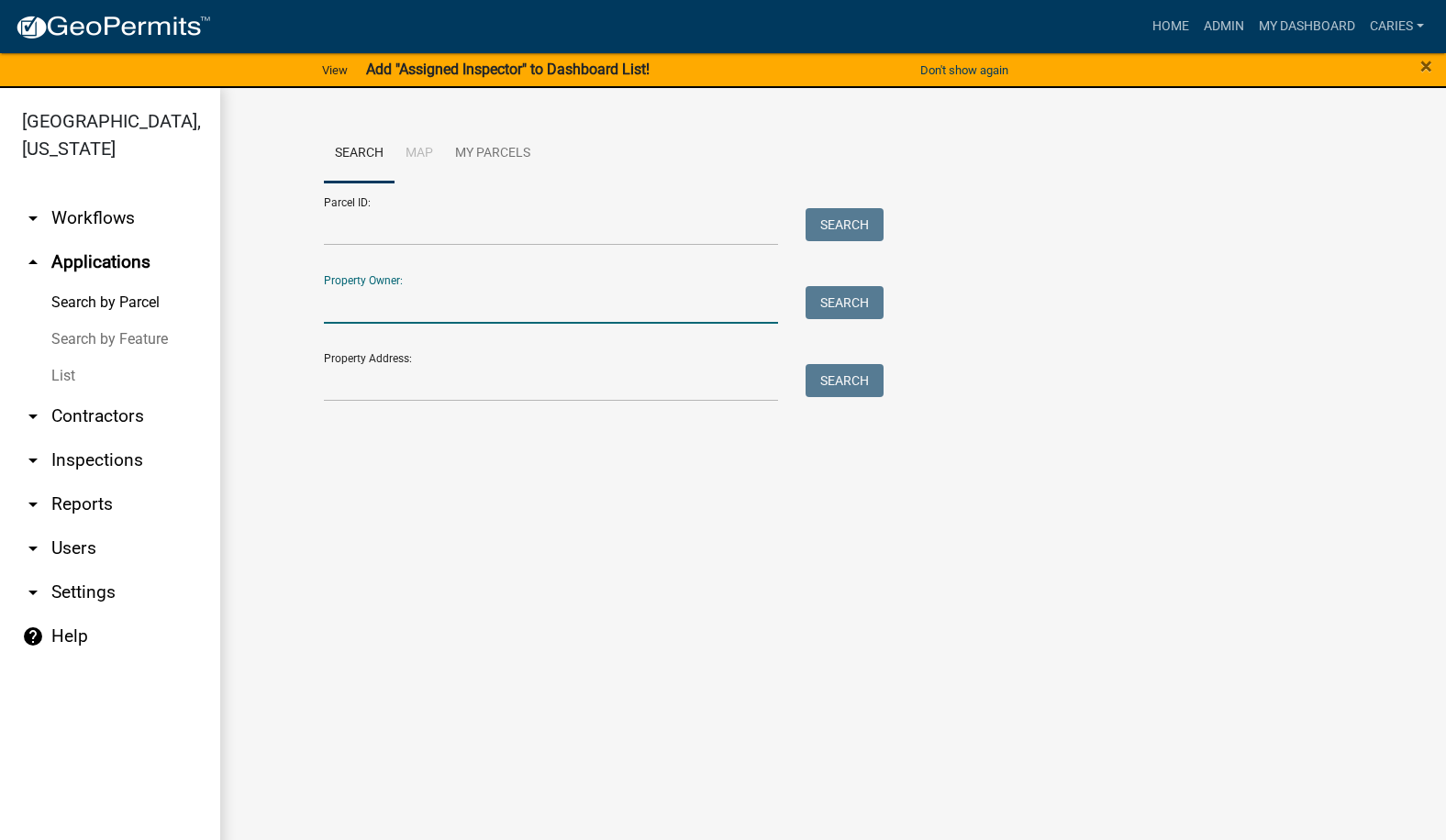
click at [443, 311] on input "Property Owner:" at bounding box center [550, 305] width 454 height 38
drag, startPoint x: 273, startPoint y: 609, endPoint x: 314, endPoint y: 515, distance: 102.6
click at [273, 609] on main "Search Map My Parcels Parcel ID: Search Property Owner: Search Property Address…" at bounding box center [833, 475] width 1226 height 774
click at [388, 314] on input "Property Owner:" at bounding box center [550, 305] width 454 height 38
type input "cws"
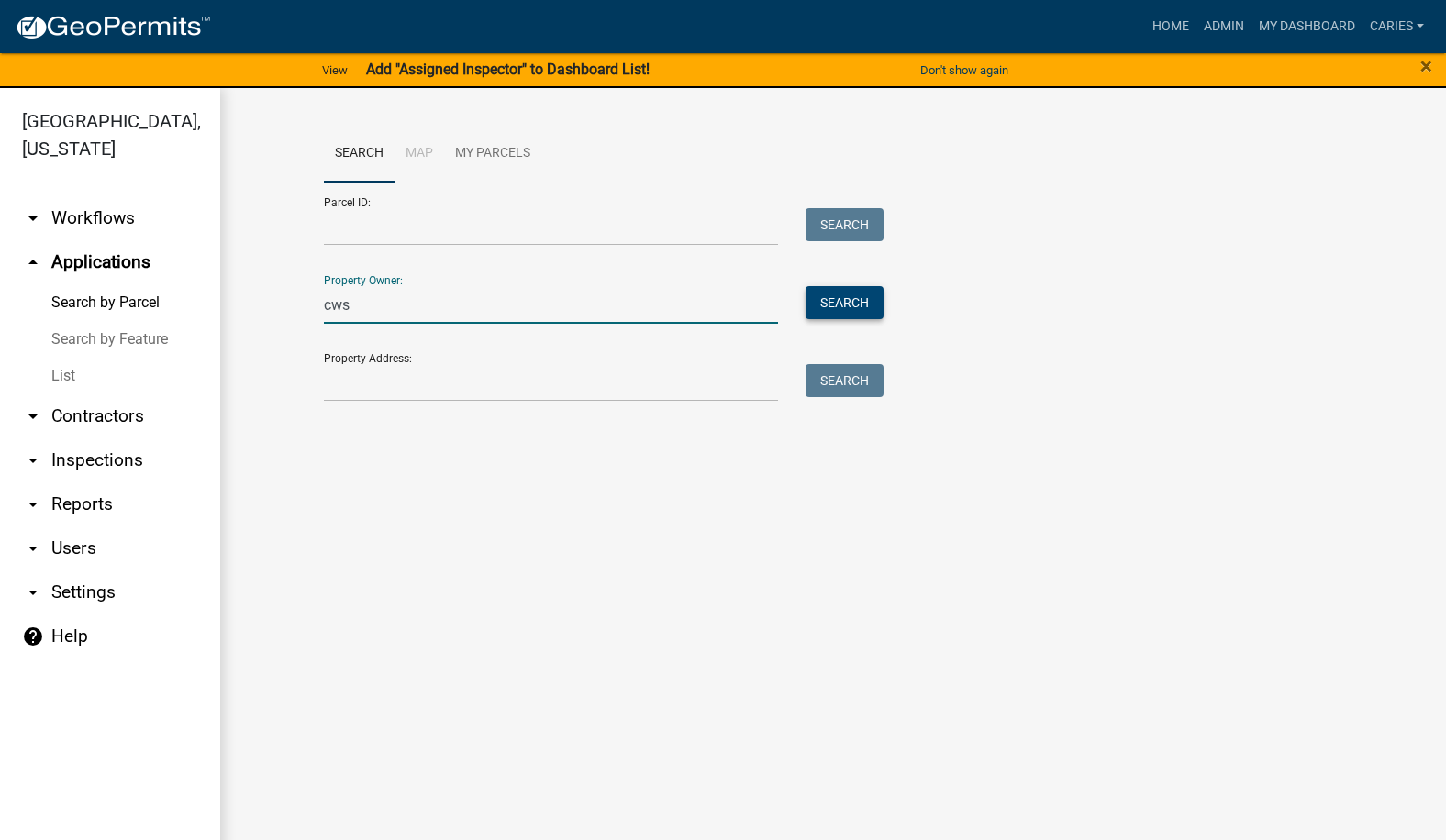
click at [850, 294] on button "Search" at bounding box center [845, 303] width 78 height 33
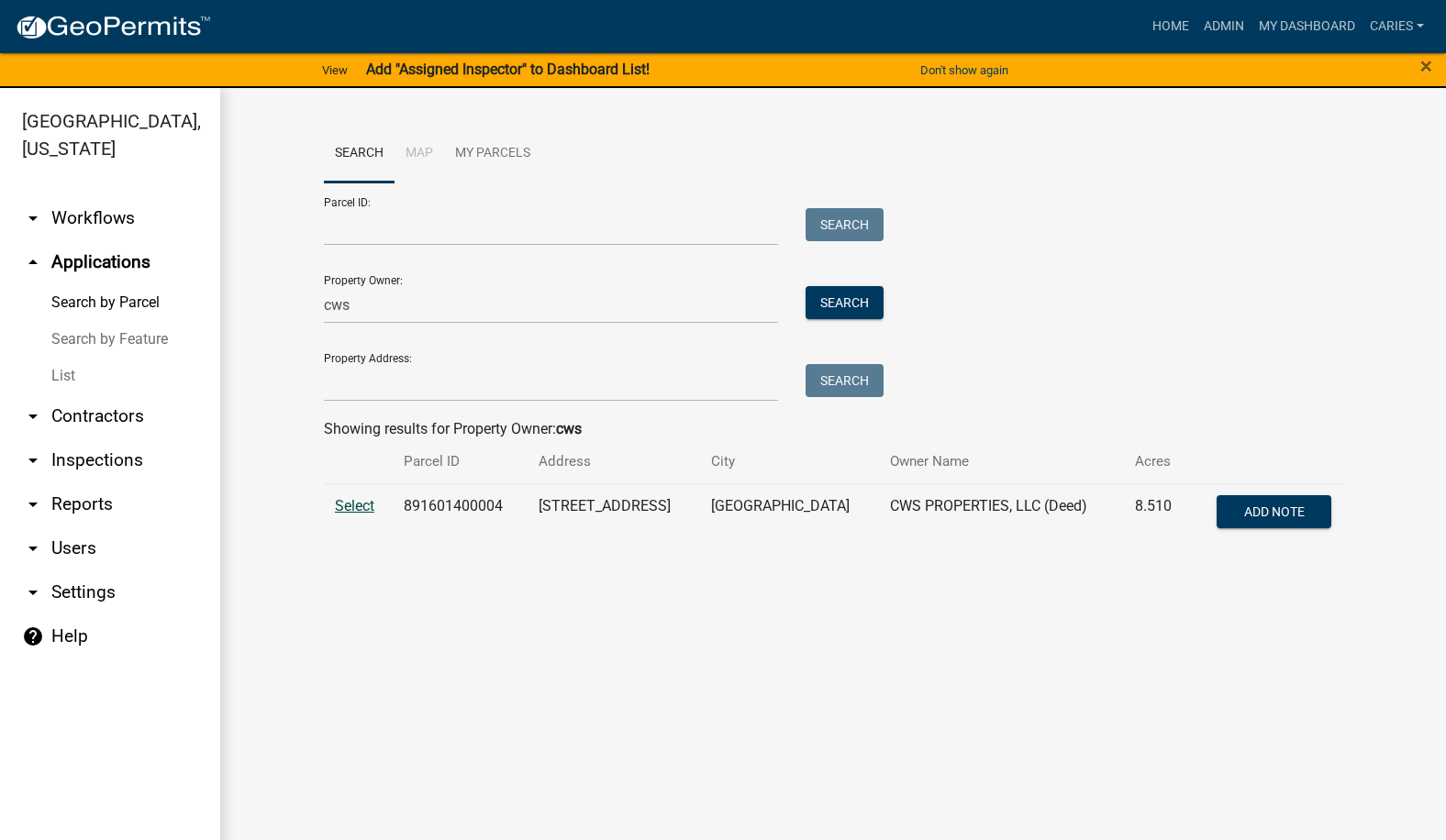
click at [354, 511] on span "Select" at bounding box center [354, 505] width 40 height 18
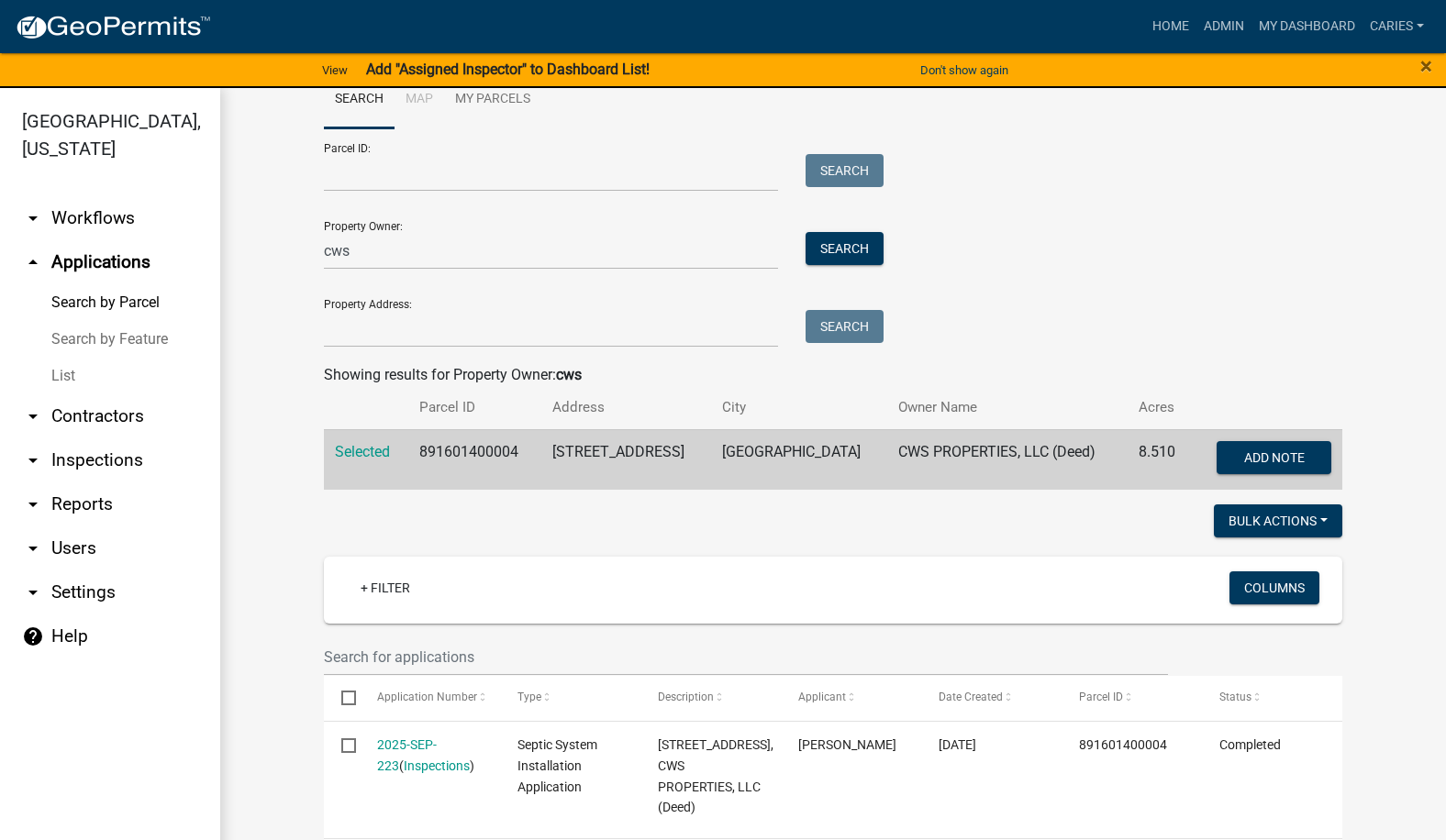
scroll to position [114, 0]
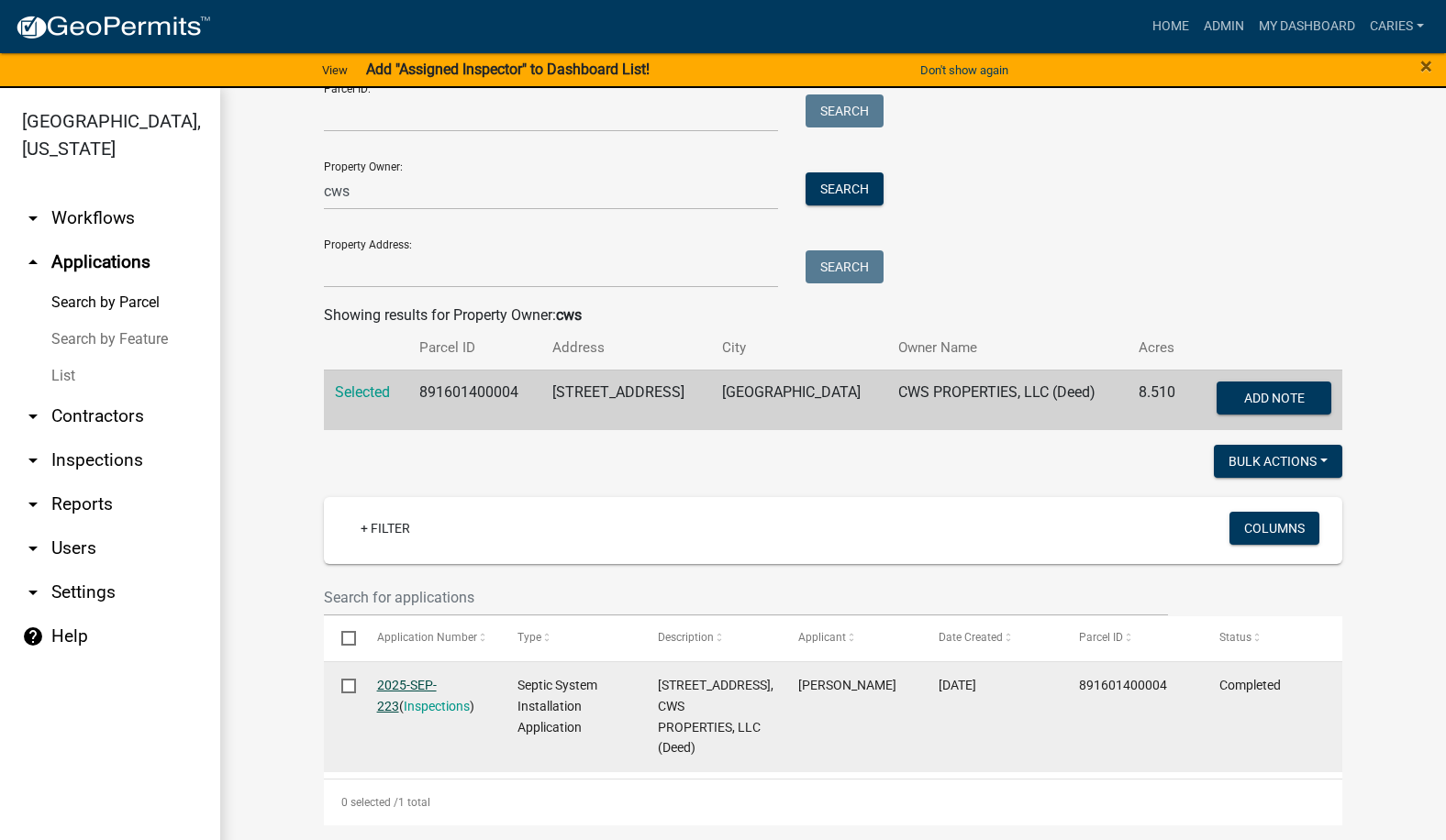
click at [394, 686] on link "2025-SEP-223" at bounding box center [407, 696] width 60 height 36
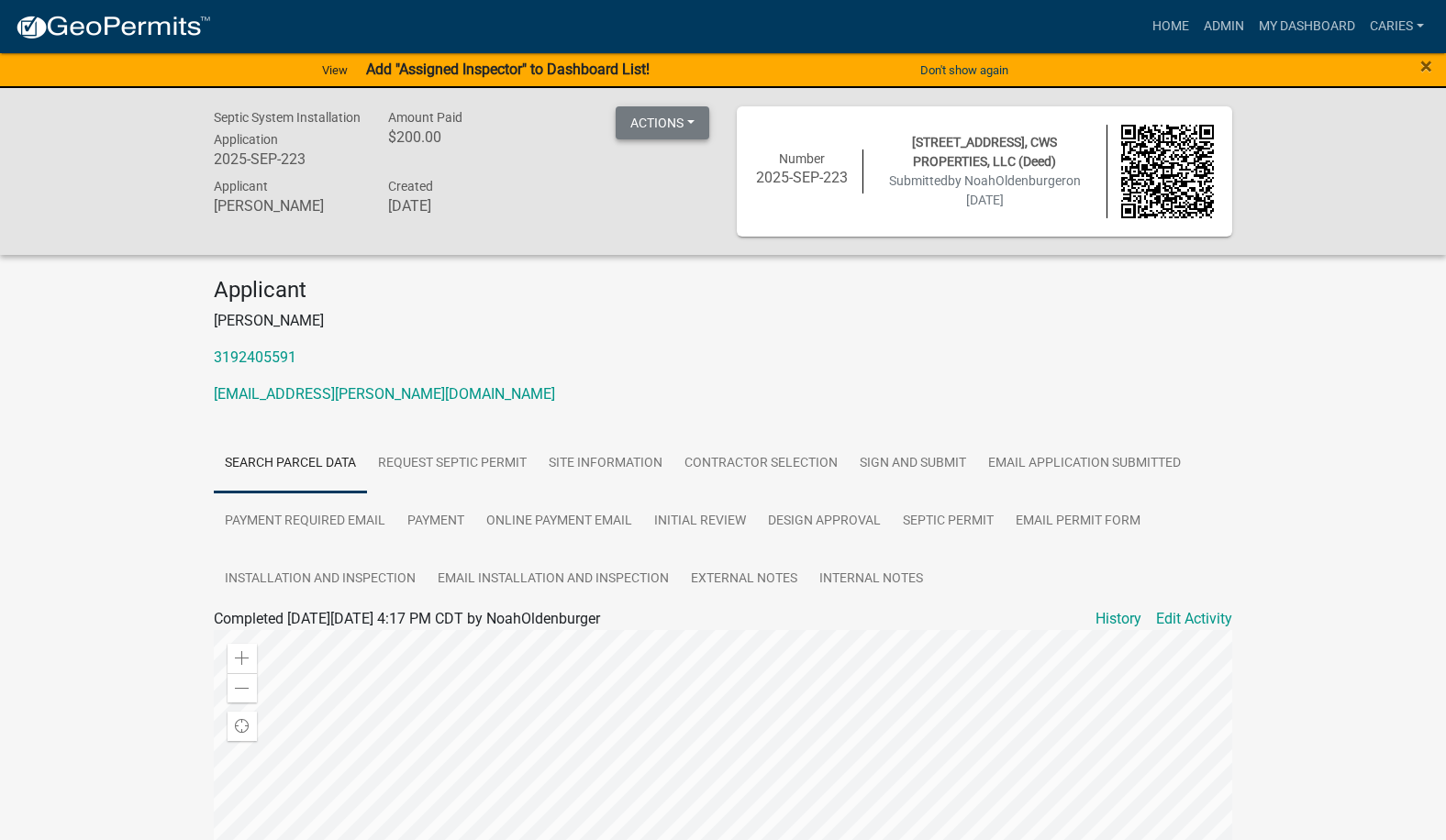
click at [654, 112] on button "Actions" at bounding box center [662, 123] width 93 height 33
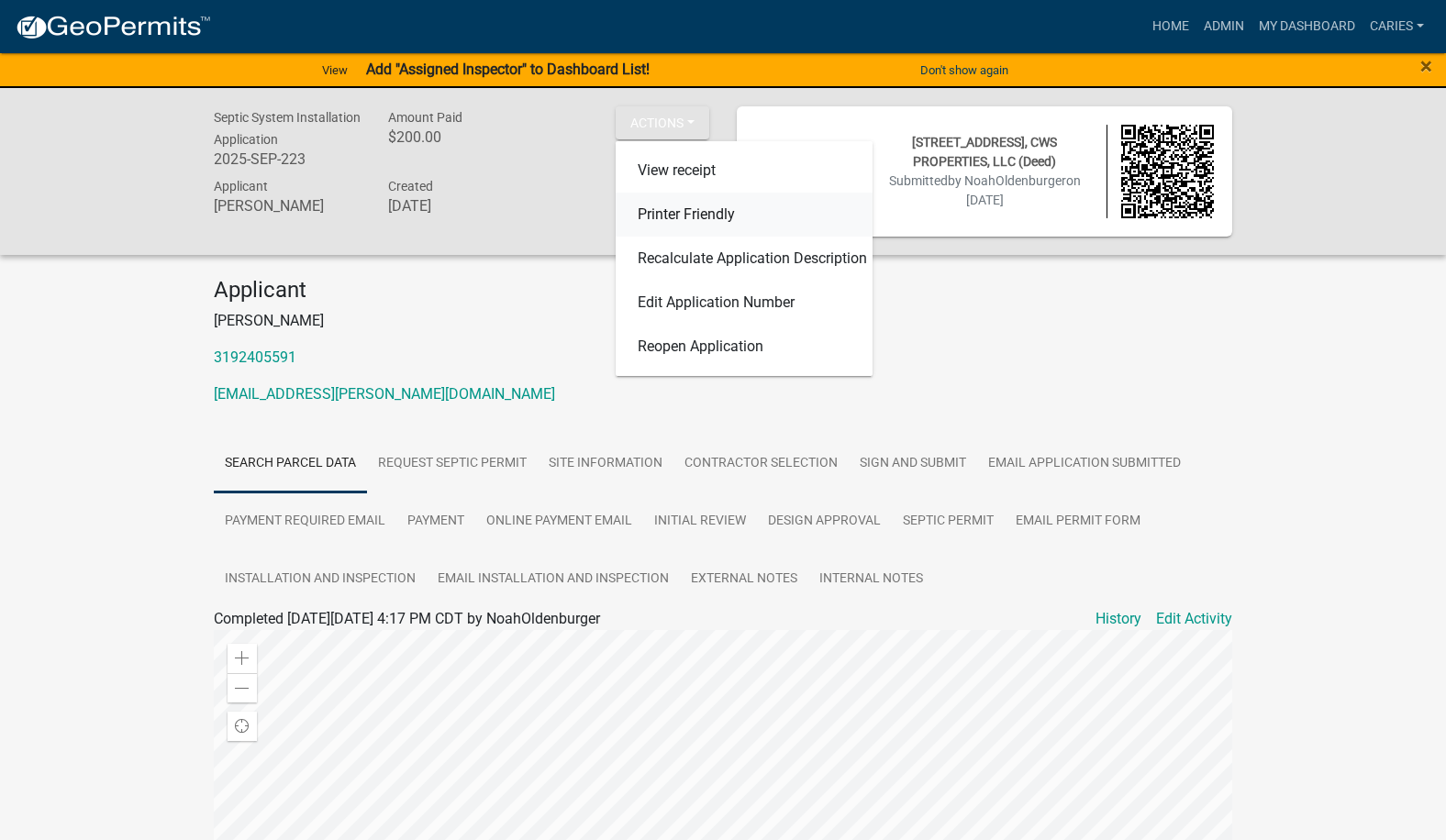
click at [657, 207] on link "Printer Friendly" at bounding box center [744, 214] width 257 height 44
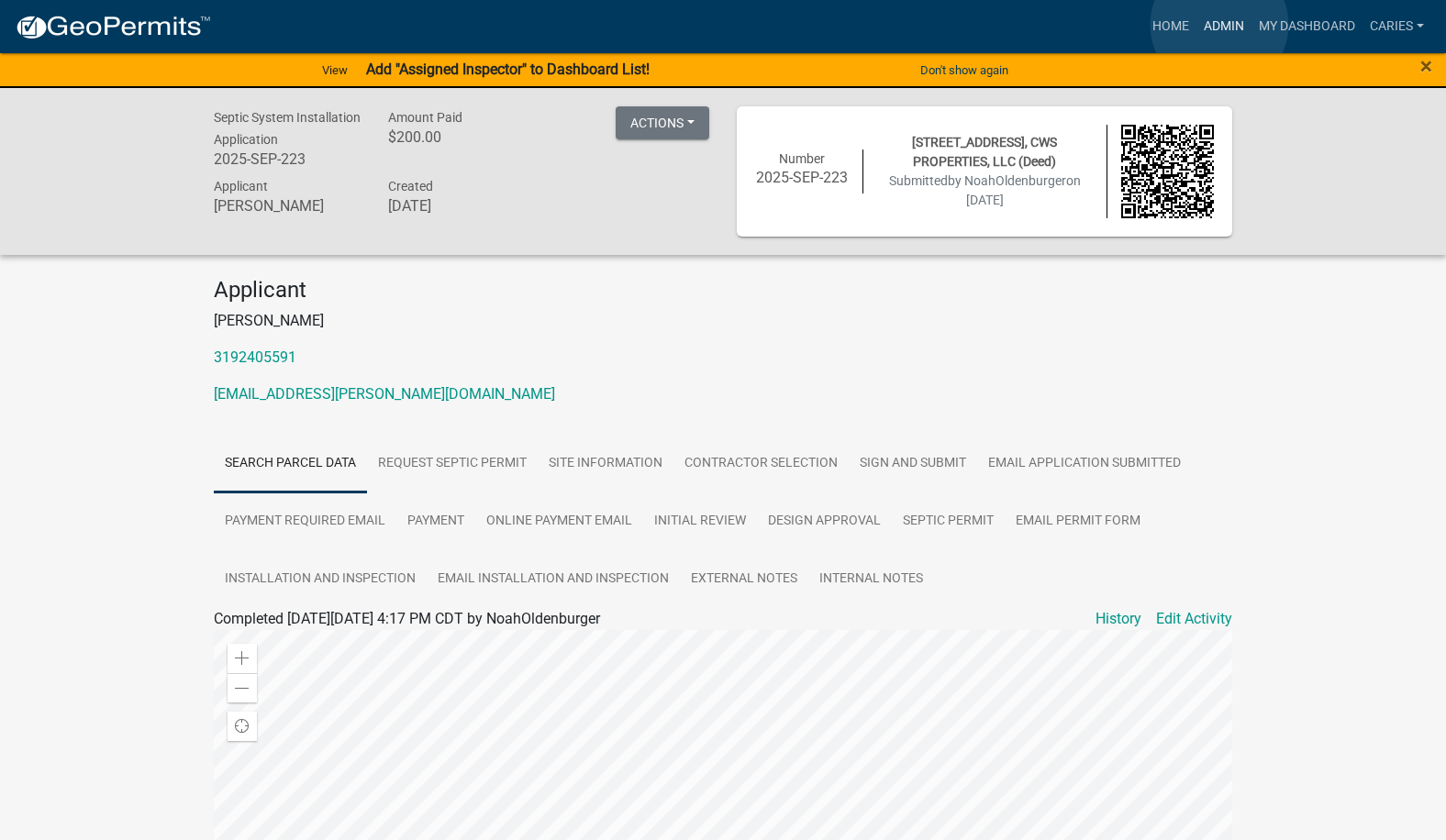
click at [1219, 25] on link "Admin" at bounding box center [1224, 27] width 55 height 35
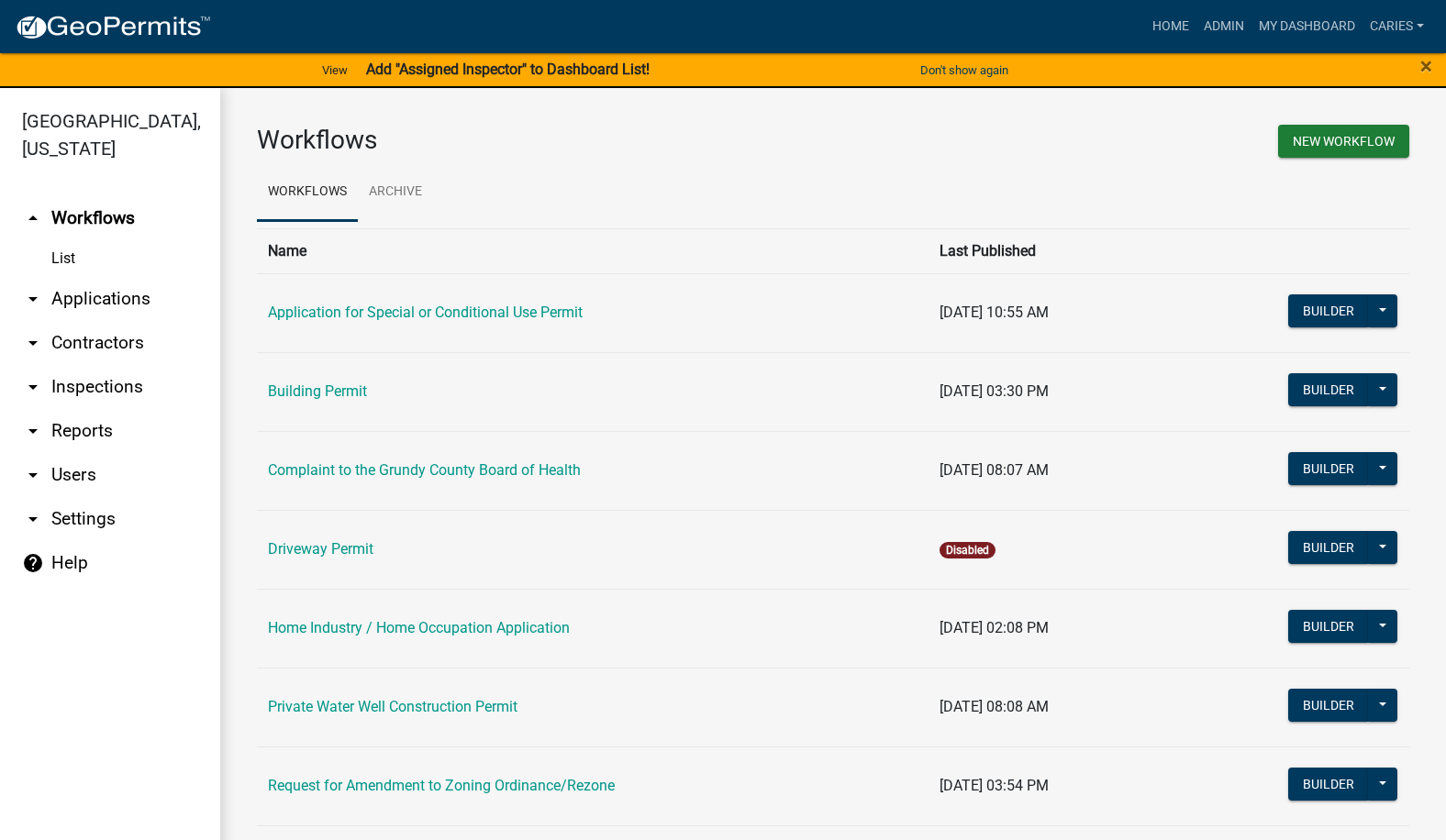
click at [92, 277] on link "arrow_drop_down Applications" at bounding box center [110, 299] width 220 height 44
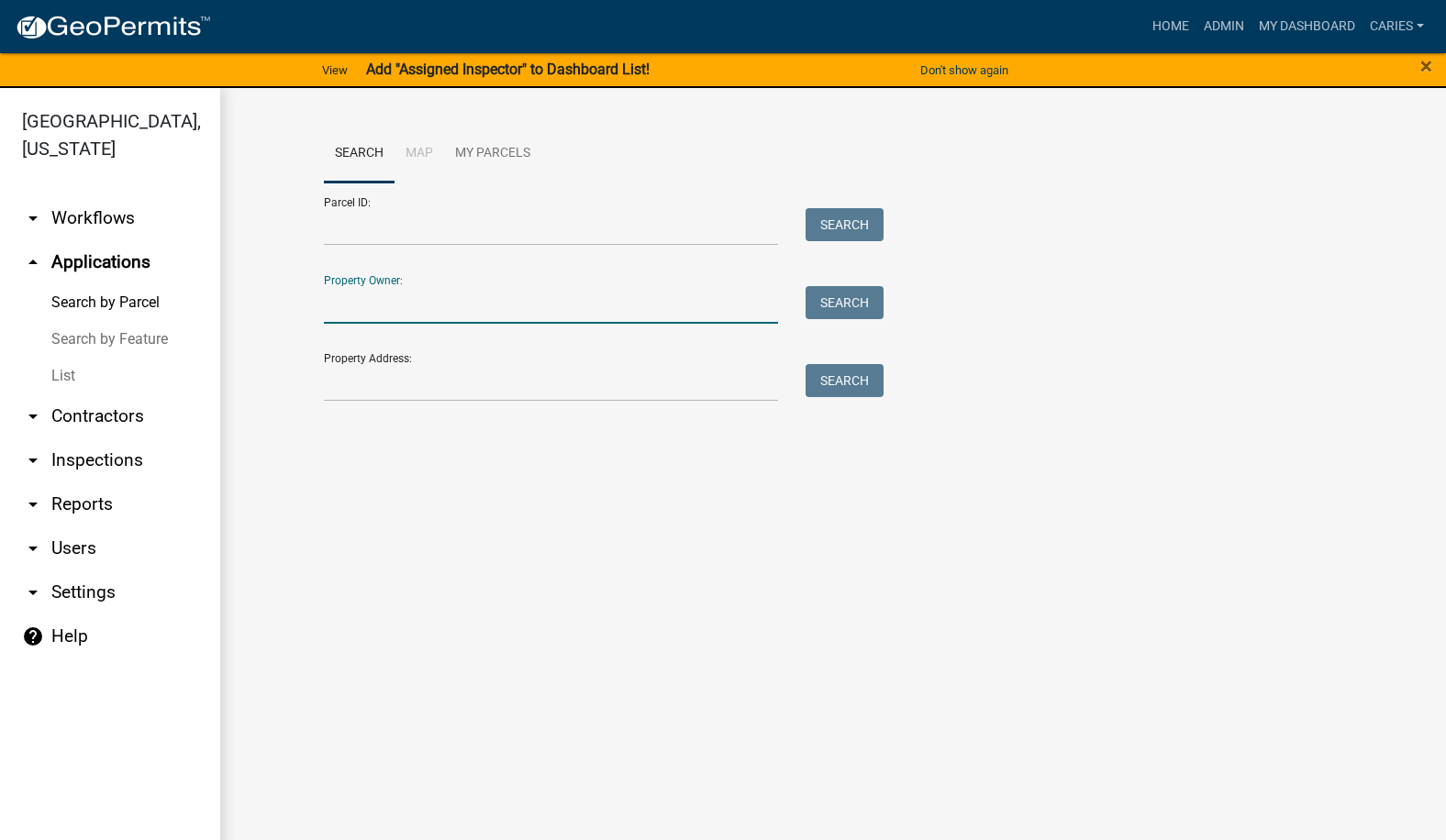
click at [333, 298] on input "Property Owner:" at bounding box center [550, 305] width 454 height 38
type input "[PERSON_NAME]"
click at [839, 303] on button "Search" at bounding box center [845, 303] width 78 height 33
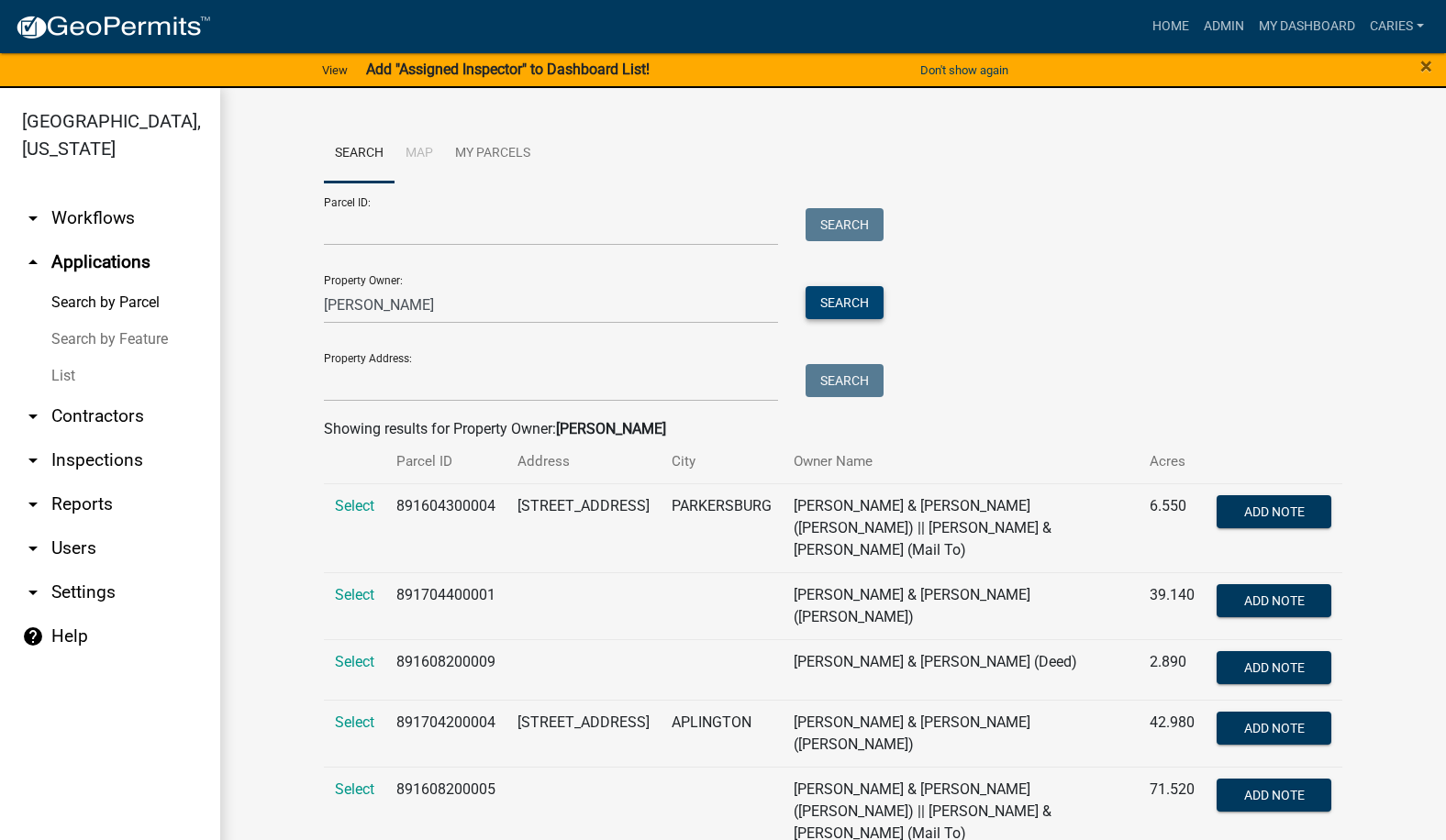
scroll to position [22, 0]
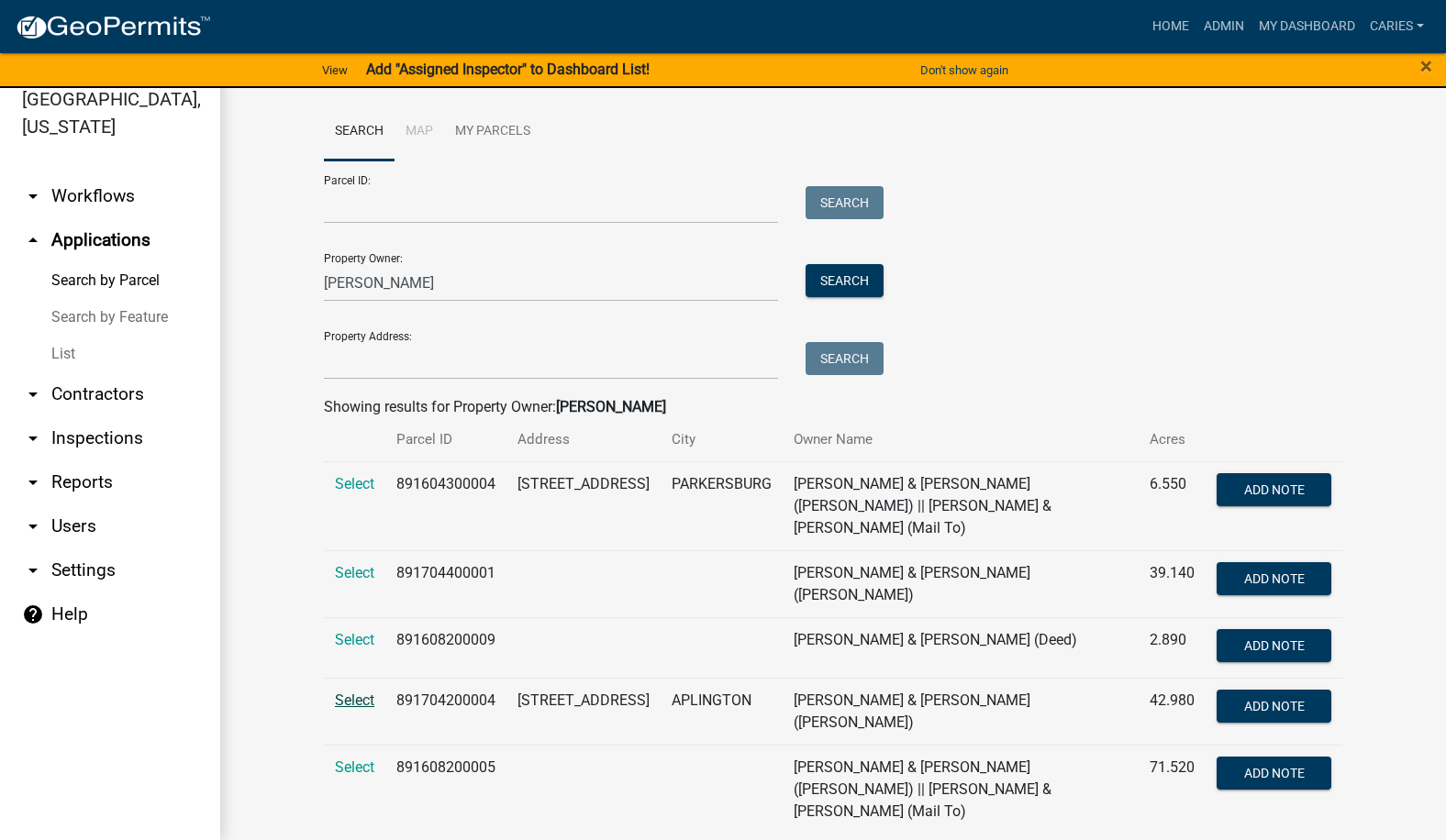
click at [364, 691] on span "Select" at bounding box center [354, 700] width 40 height 18
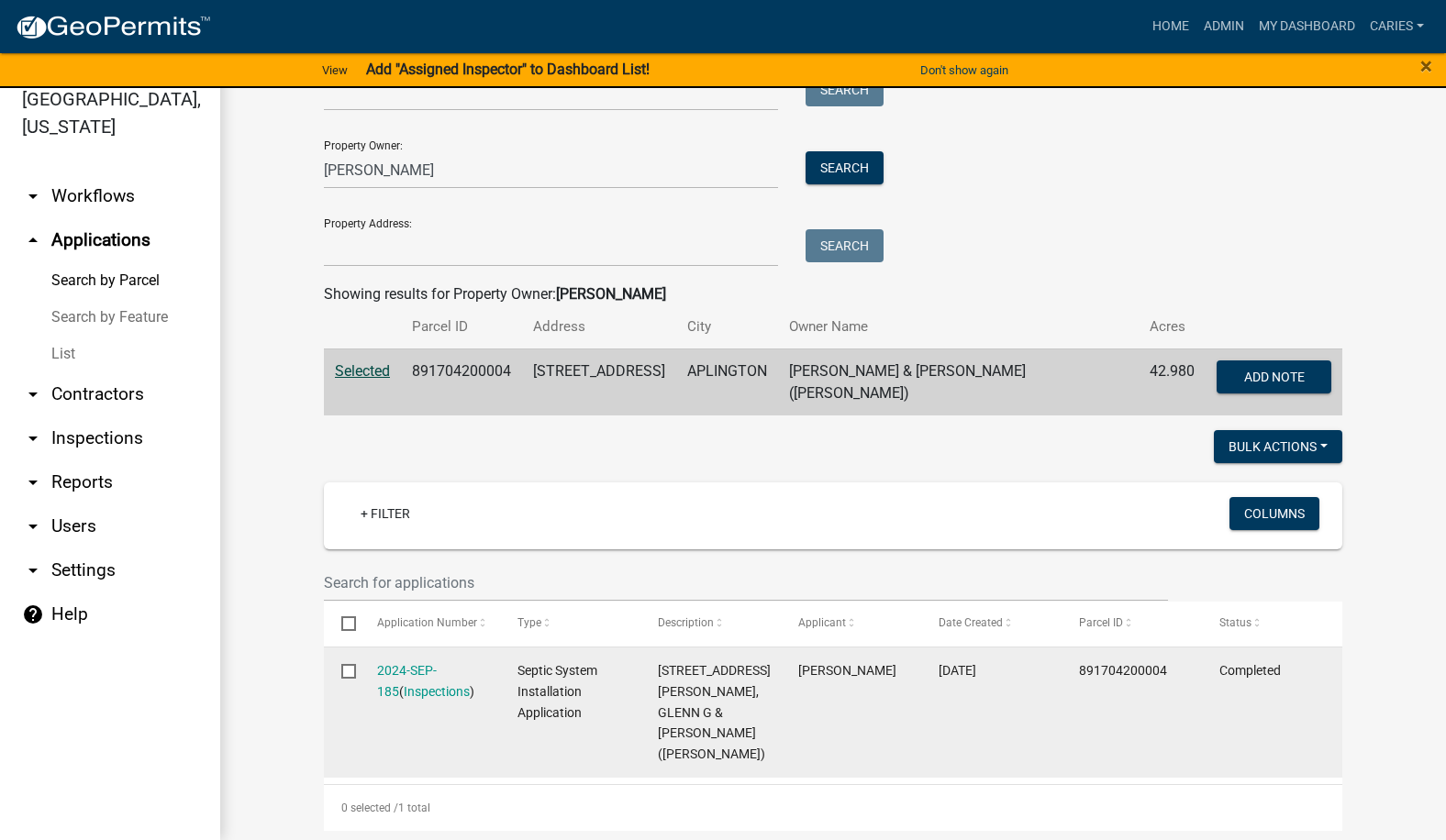
scroll to position [114, 0]
click at [405, 663] on link "2024-SEP-185" at bounding box center [407, 680] width 60 height 36
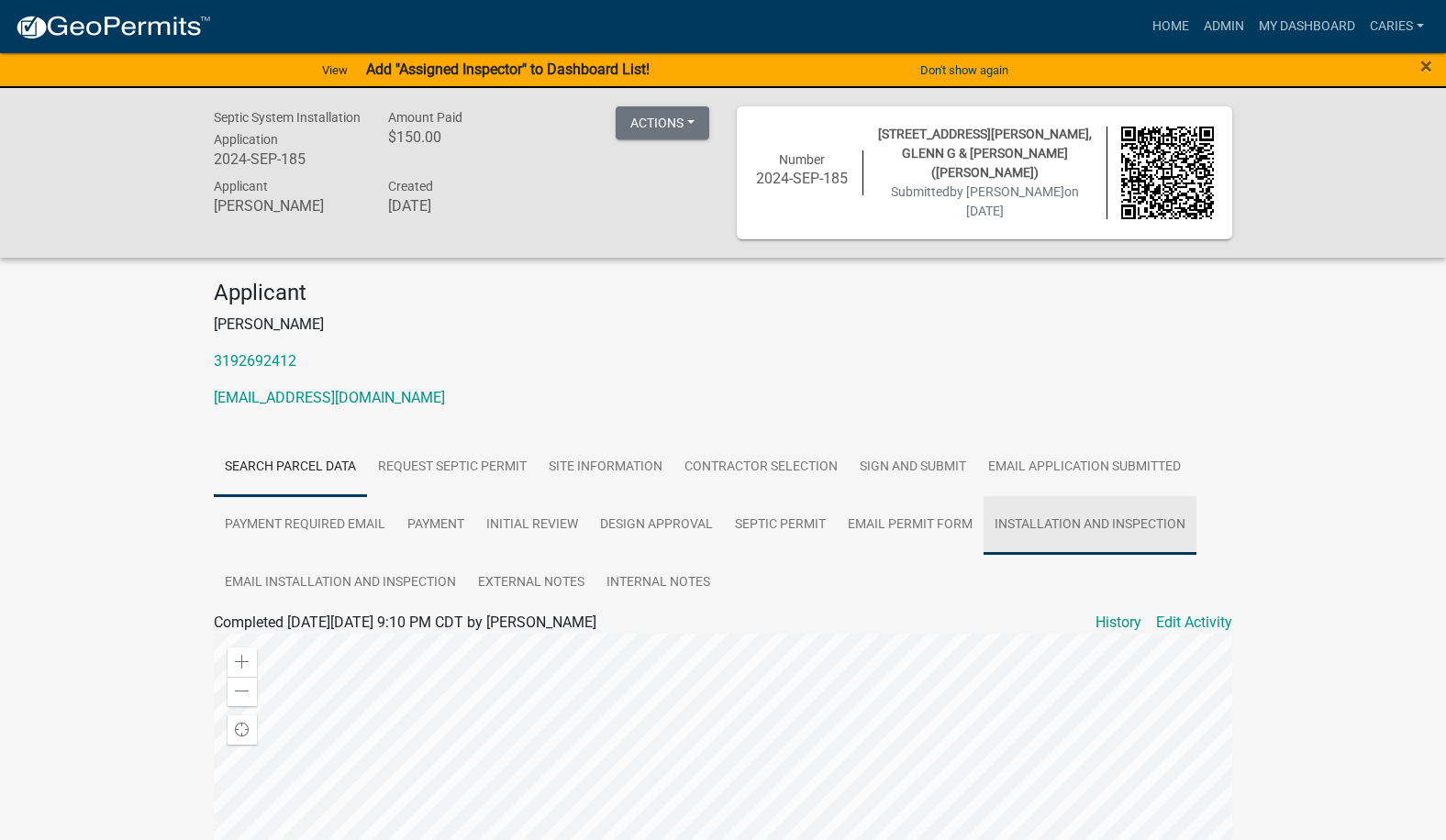
click at [1046, 514] on link "Installation and Inspection" at bounding box center [1090, 526] width 213 height 59
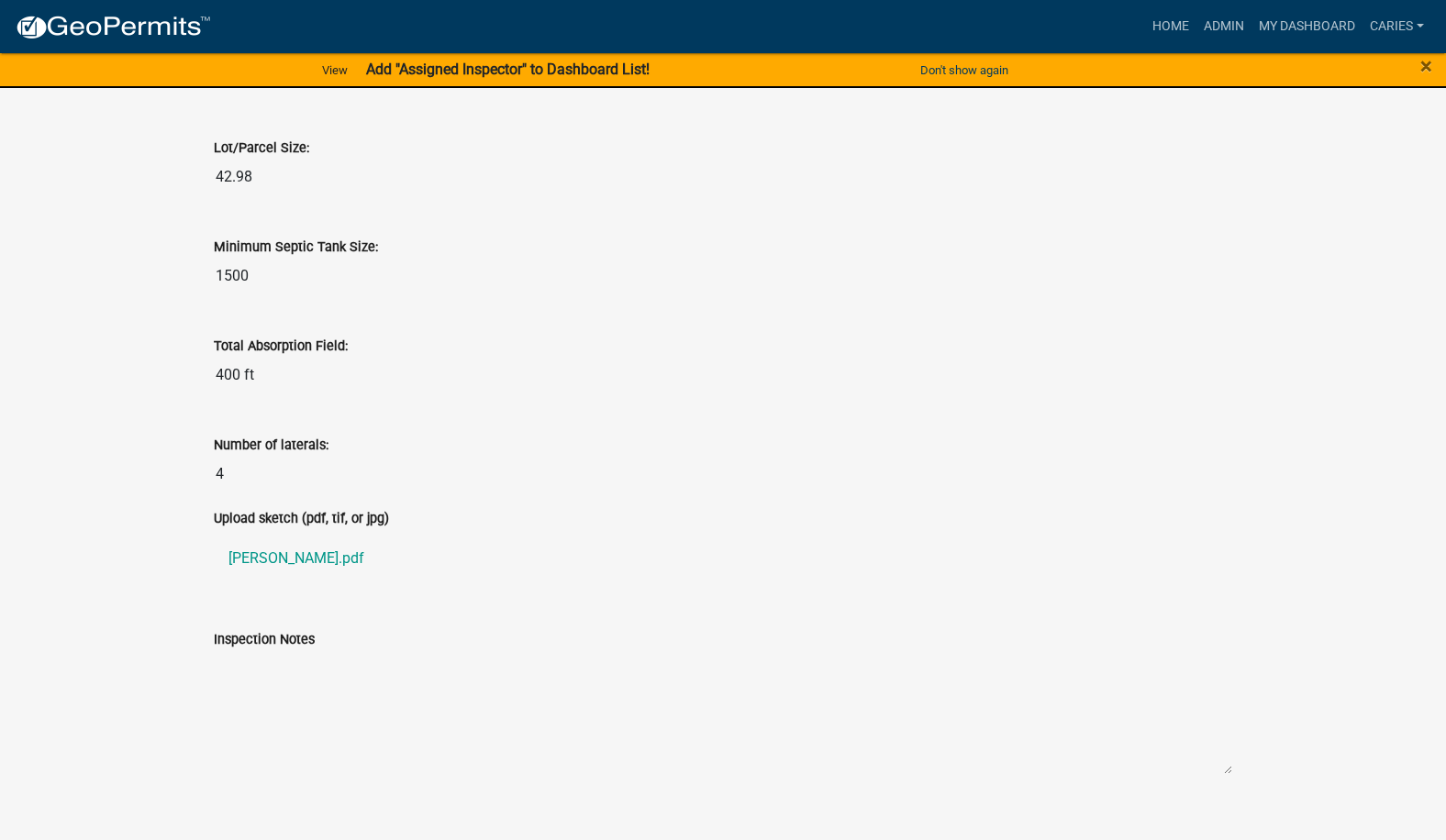
scroll to position [744, 0]
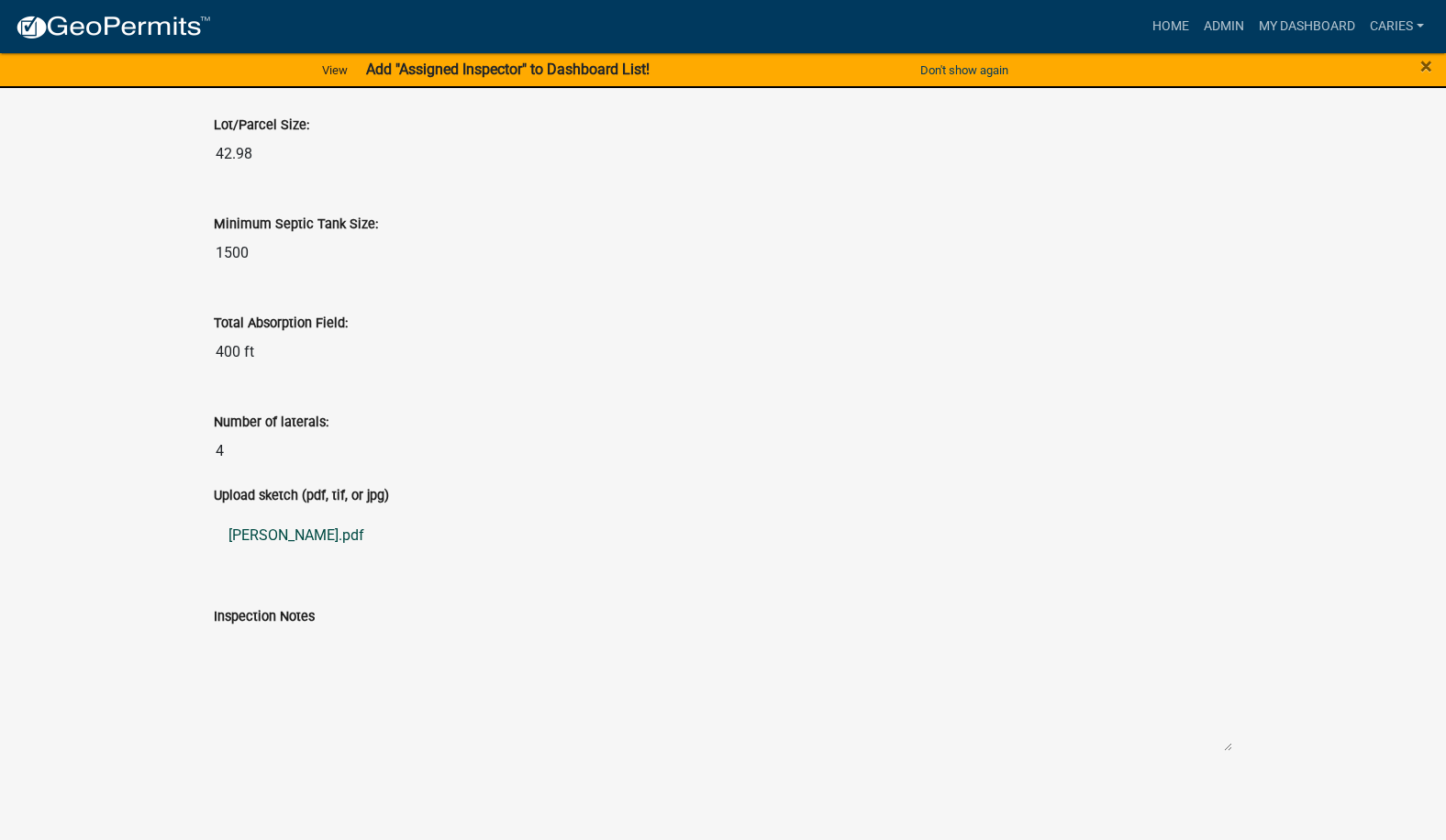
click at [307, 530] on link "[PERSON_NAME].pdf" at bounding box center [723, 536] width 1019 height 44
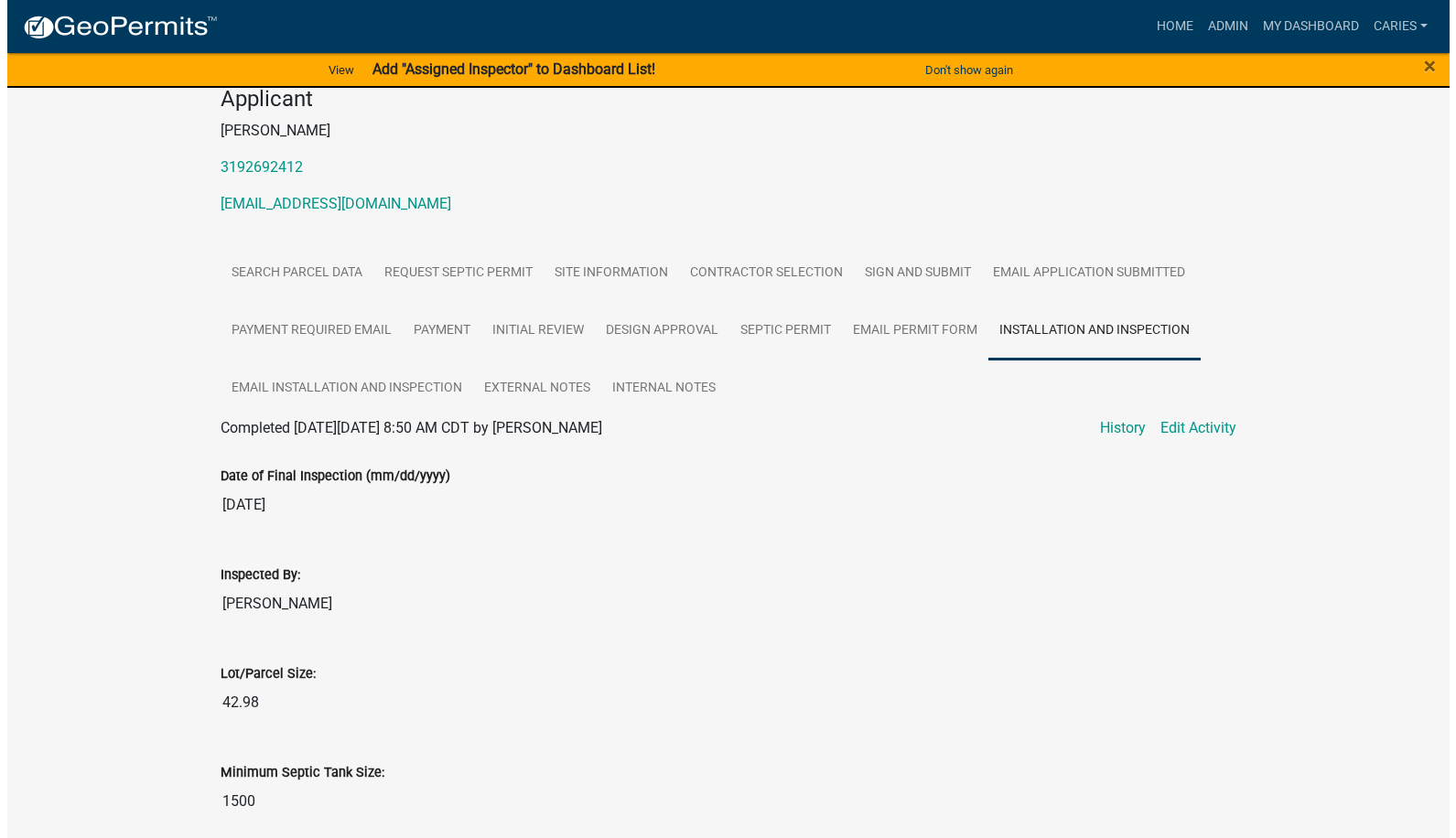
scroll to position [0, 0]
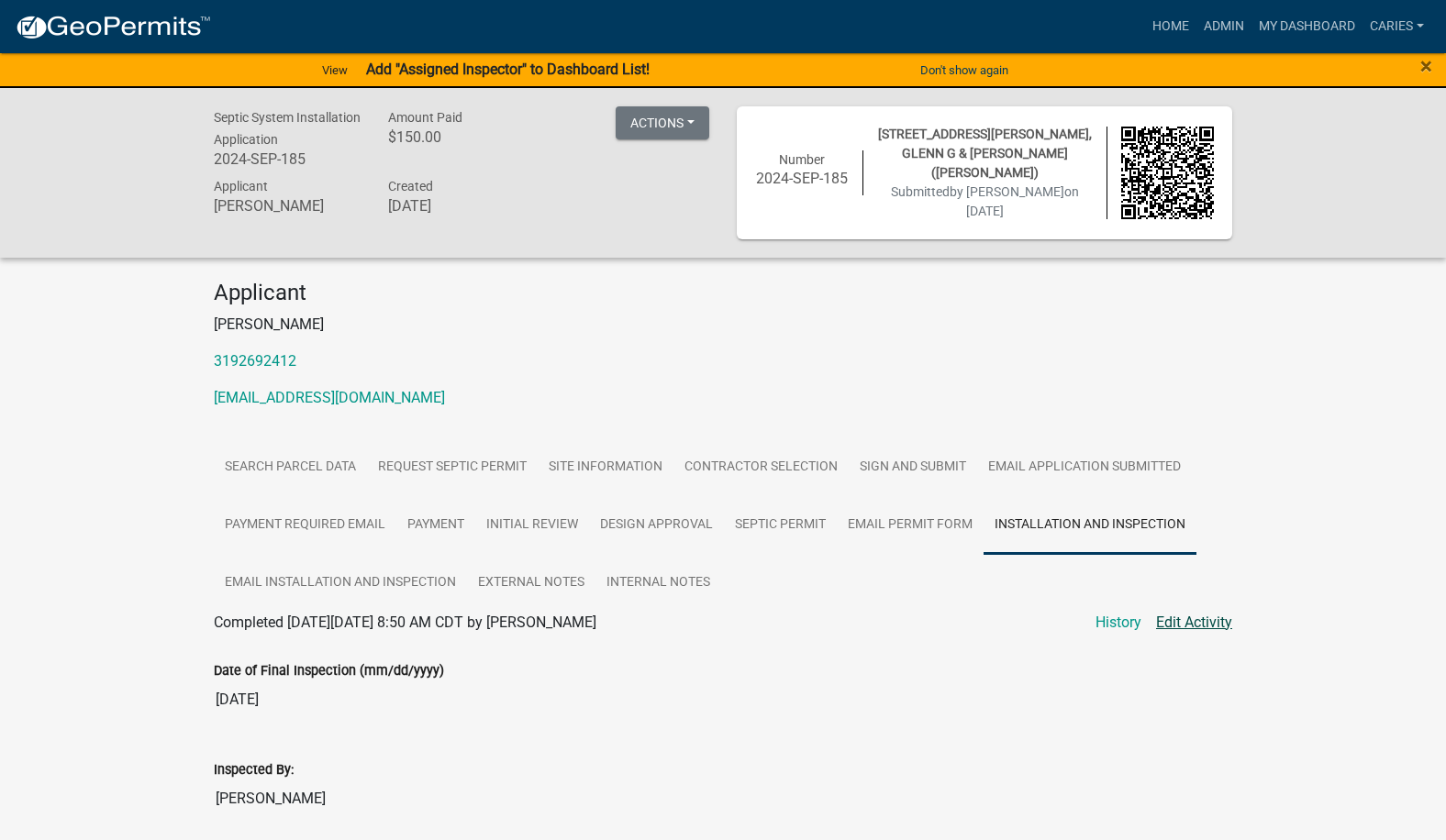
click at [1178, 615] on link "Edit Activity" at bounding box center [1195, 623] width 76 height 22
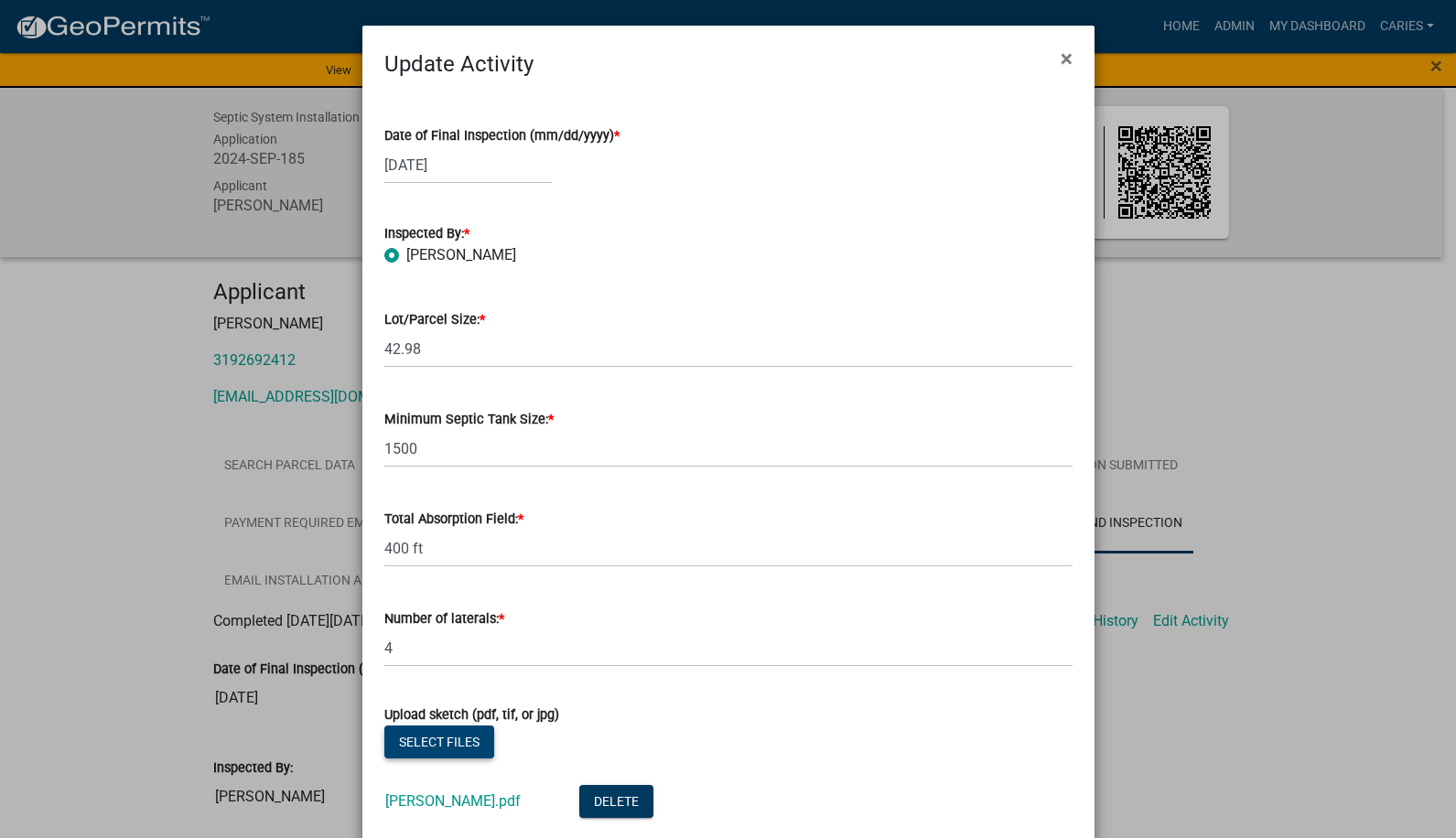
click at [447, 731] on button "Select files" at bounding box center [439, 742] width 110 height 33
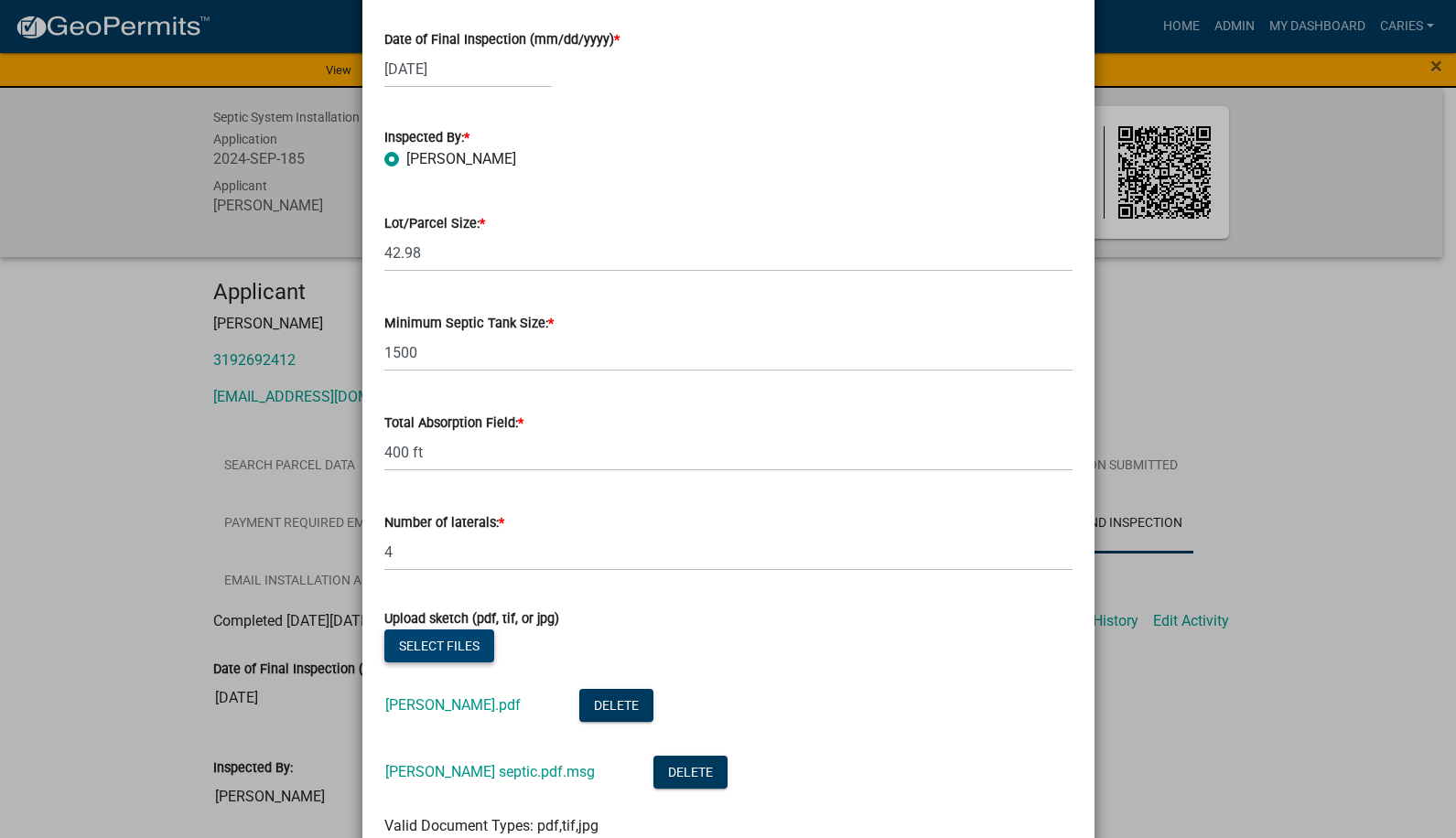
scroll to position [183, 0]
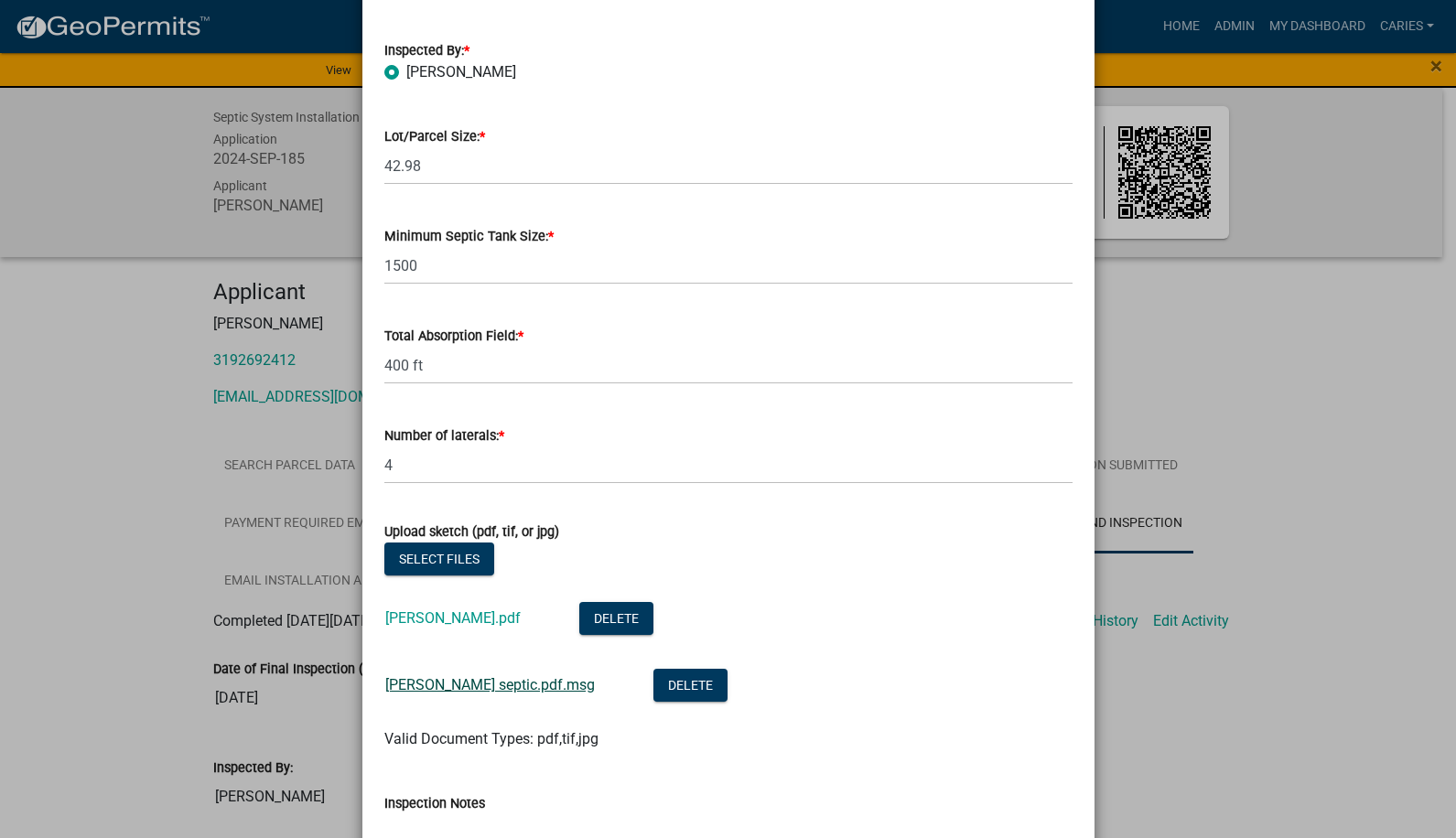
click at [473, 683] on link "[PERSON_NAME] septic.pdf.msg" at bounding box center [490, 685] width 209 height 18
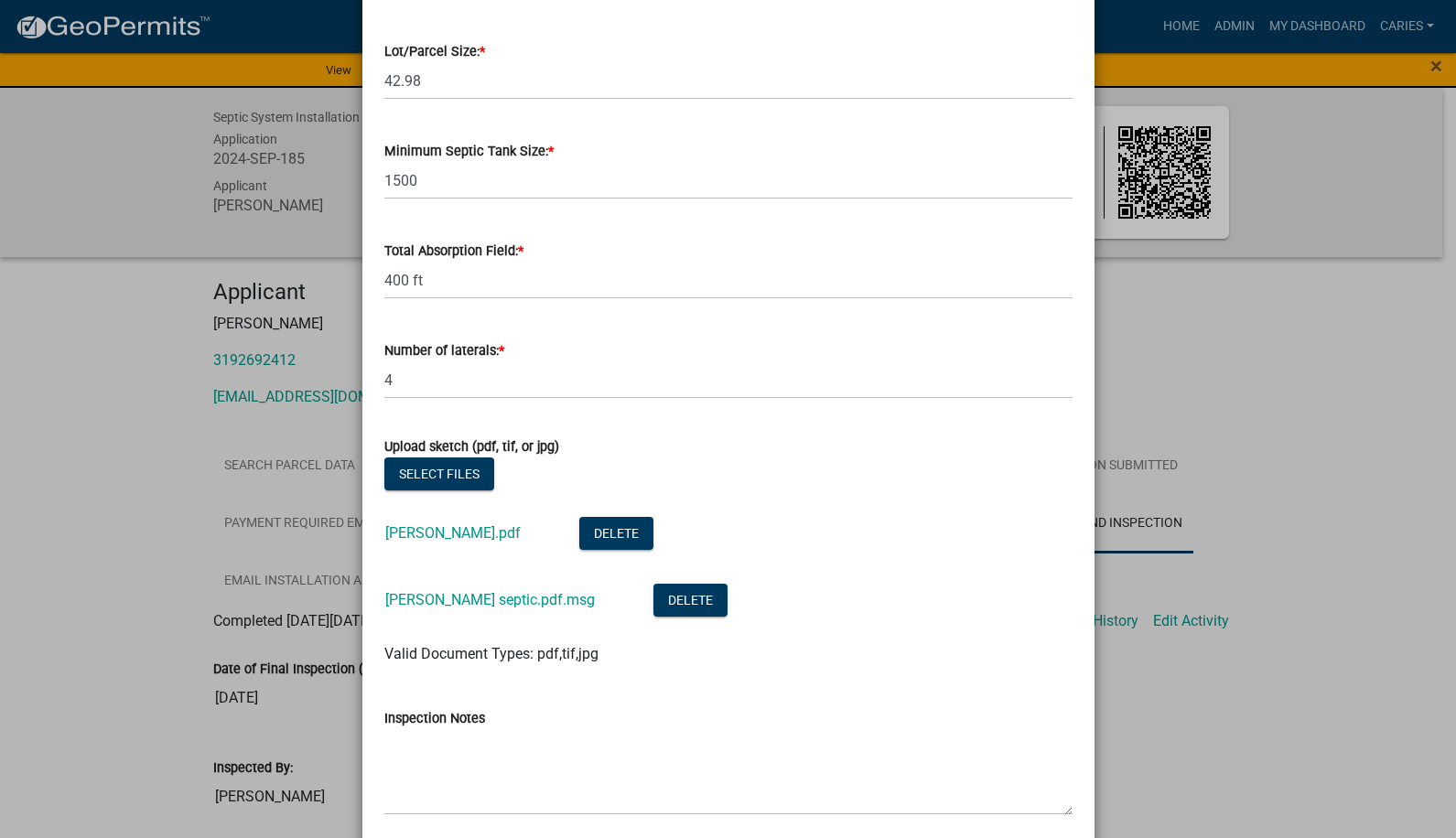
scroll to position [375, 0]
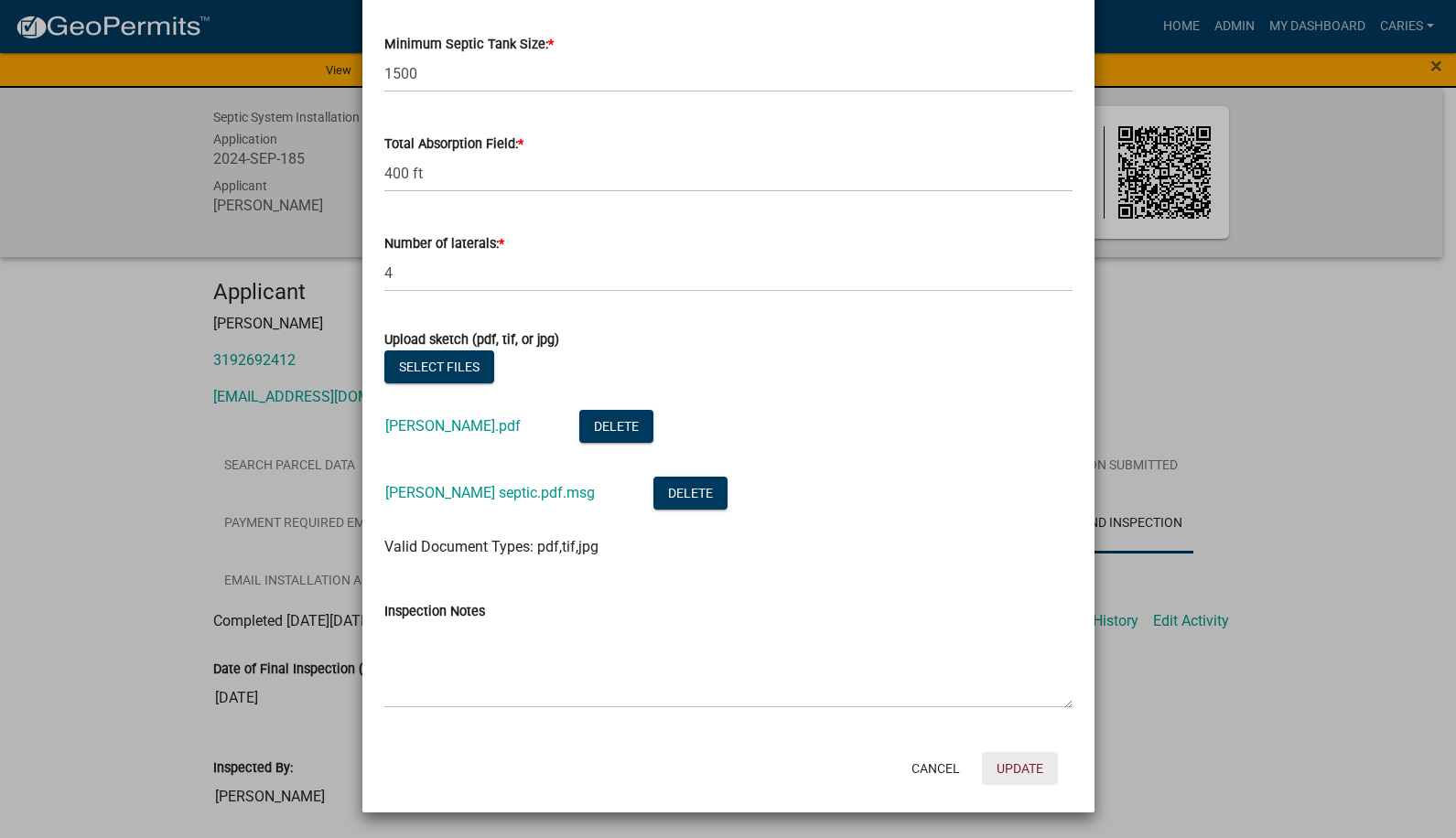
click at [1001, 763] on button "Update" at bounding box center [1020, 769] width 76 height 33
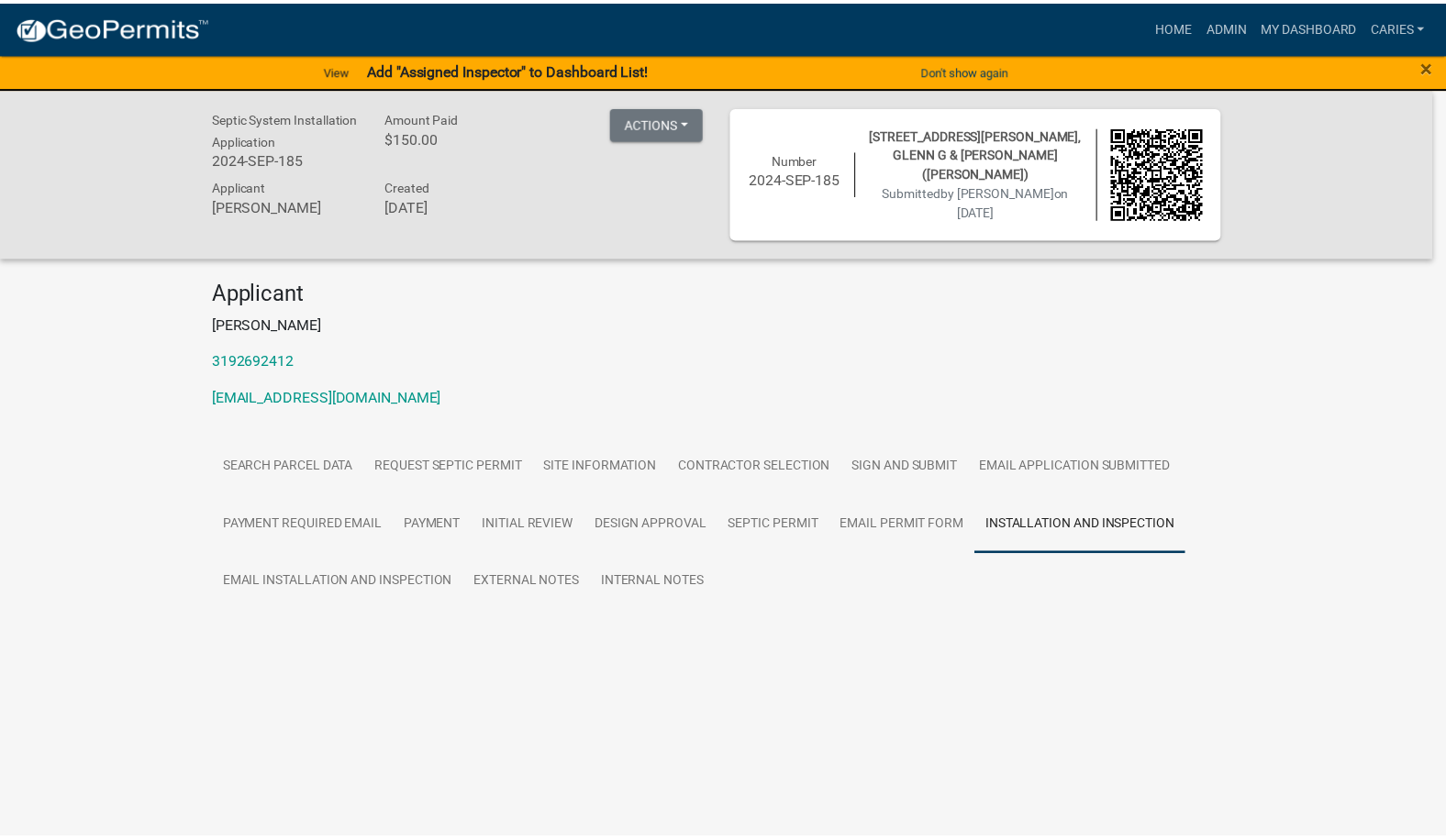
scroll to position [0, 0]
